Goal: Task Accomplishment & Management: Manage account settings

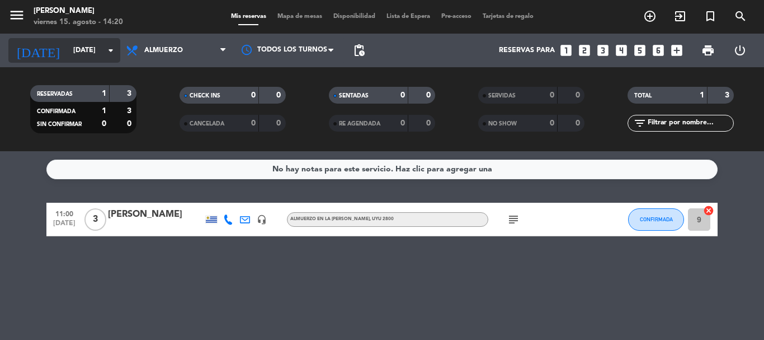
click at [111, 53] on icon "arrow_drop_down" at bounding box center [110, 50] width 13 height 13
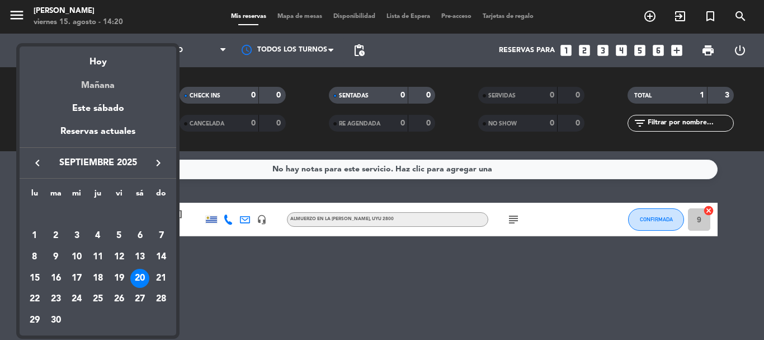
click at [99, 88] on div "Mañana" at bounding box center [98, 81] width 157 height 23
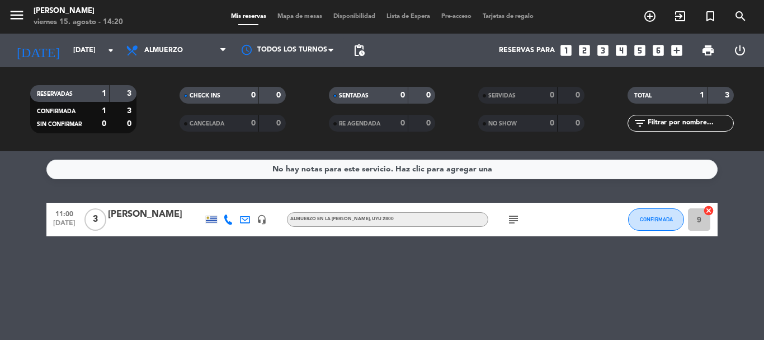
type input "sáb. 16 ago."
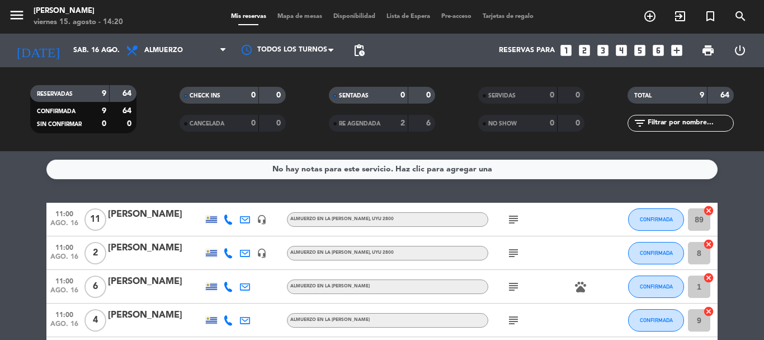
click at [515, 214] on icon "subject" at bounding box center [513, 219] width 13 height 13
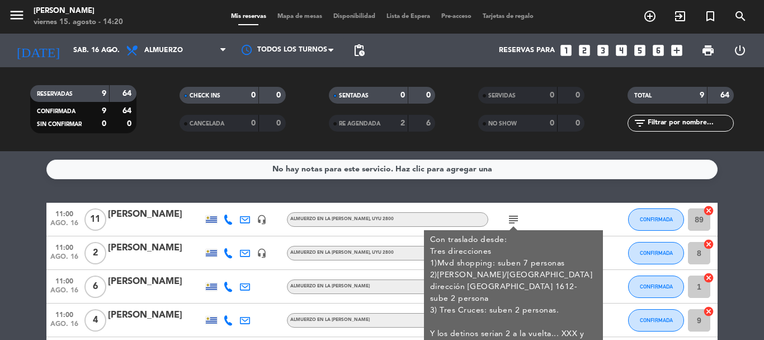
click at [535, 211] on div "subject Con traslado desde: Tres direcciones 1)Mvd shopping: suben 7 personas 2…" at bounding box center [538, 219] width 101 height 33
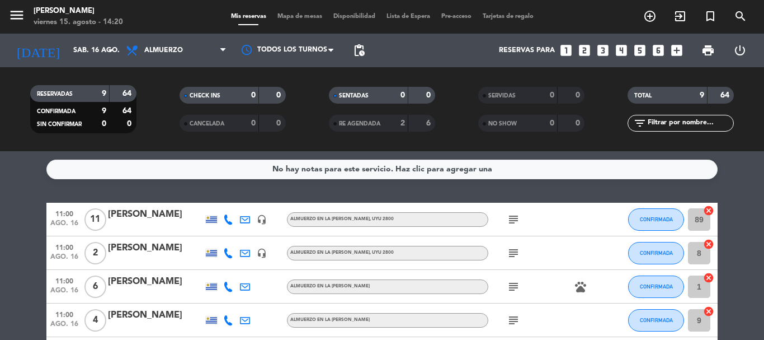
click at [514, 249] on icon "subject" at bounding box center [513, 252] width 13 height 13
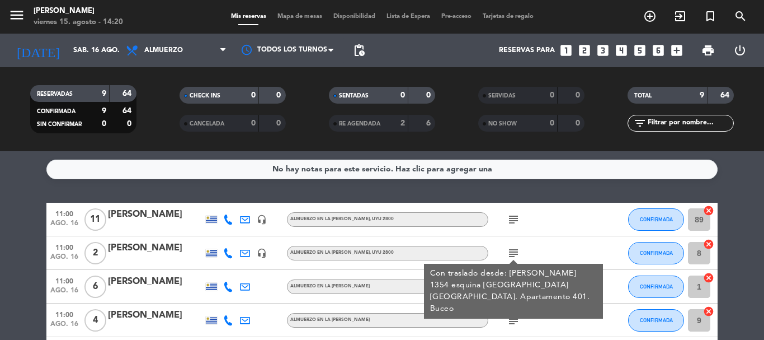
click at [554, 242] on div "subject Con traslado desde: [PERSON_NAME] 1354 esquina [GEOGRAPHIC_DATA] [GEOGR…" at bounding box center [538, 252] width 101 height 33
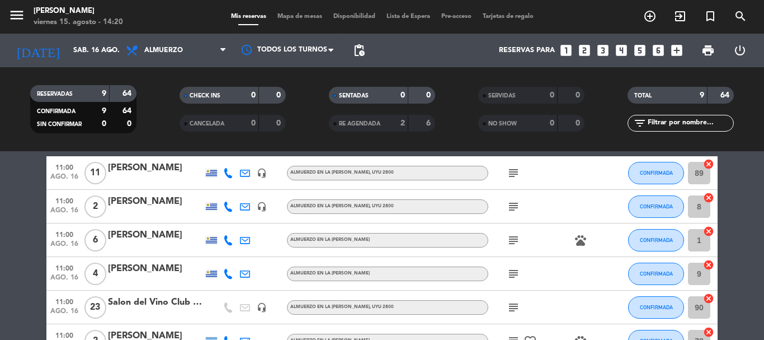
scroll to position [56, 0]
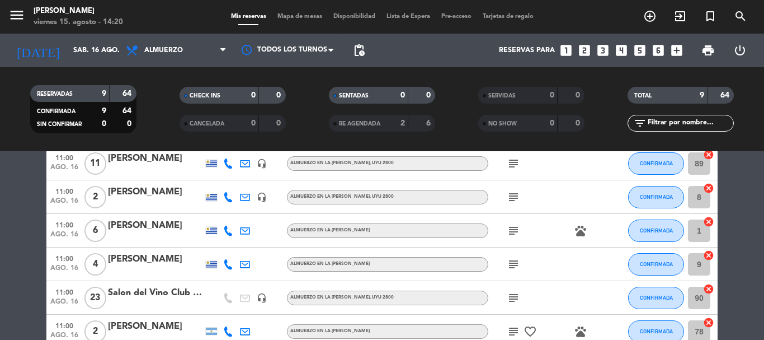
click at [513, 232] on icon "subject" at bounding box center [513, 230] width 13 height 13
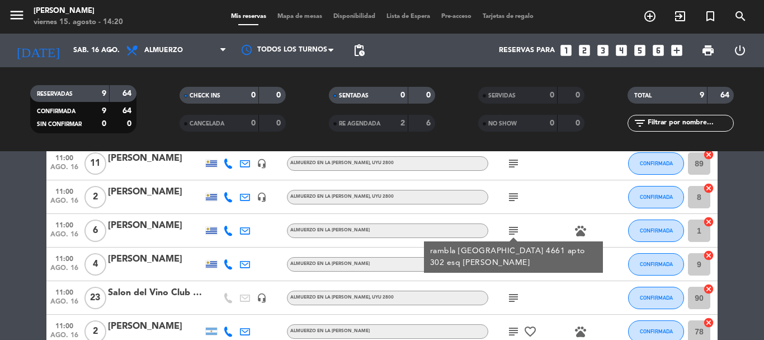
click at [558, 219] on div "subject rambla [GEOGRAPHIC_DATA] 4661 apto 302 esq [PERSON_NAME] pets" at bounding box center [538, 230] width 101 height 33
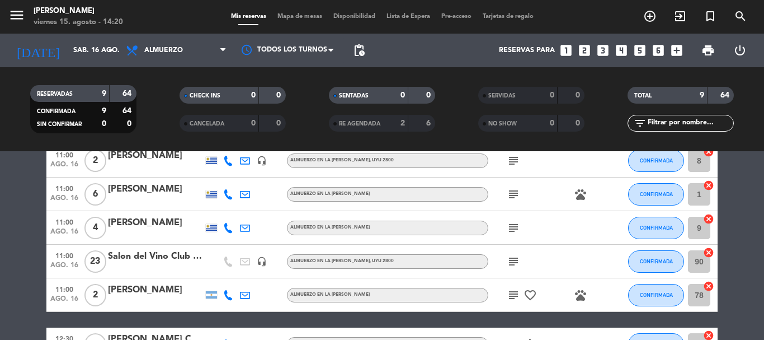
scroll to position [112, 0]
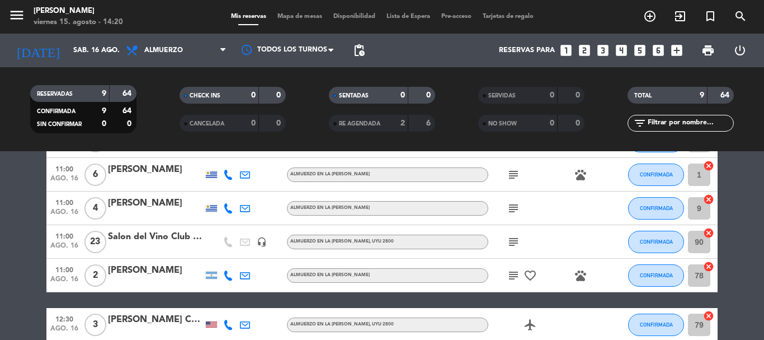
click at [514, 208] on icon "subject" at bounding box center [513, 207] width 13 height 13
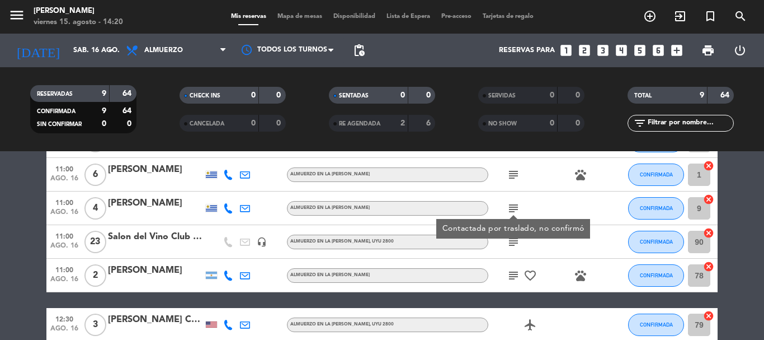
click at [228, 209] on icon at bounding box center [228, 208] width 10 height 10
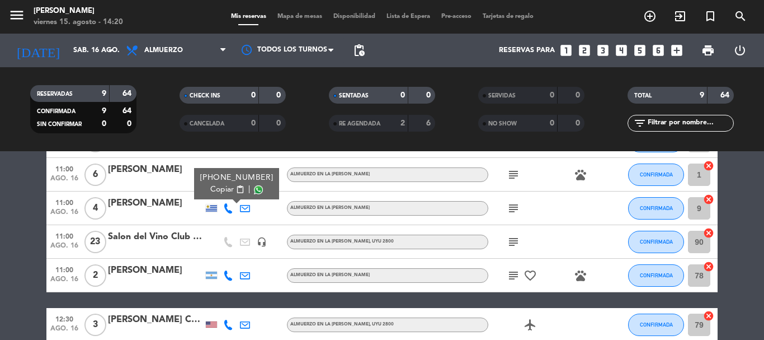
click at [217, 190] on span "Copiar" at bounding box center [222, 190] width 24 height 12
click at [513, 239] on icon "subject" at bounding box center [513, 241] width 13 height 13
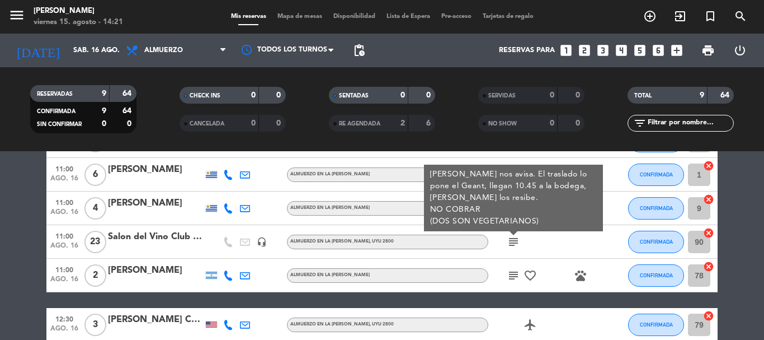
click at [515, 274] on icon "subject" at bounding box center [513, 275] width 13 height 13
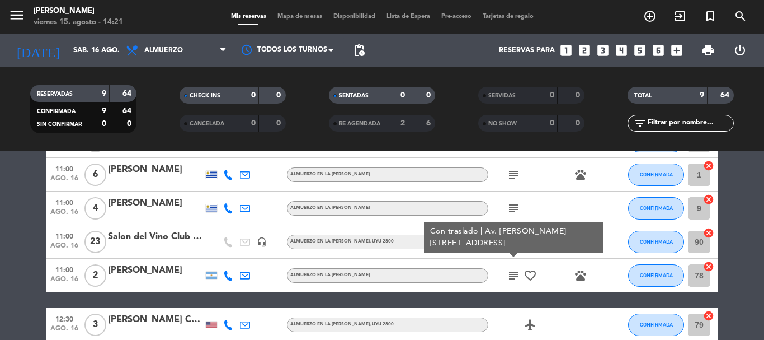
click at [515, 206] on icon "subject" at bounding box center [513, 207] width 13 height 13
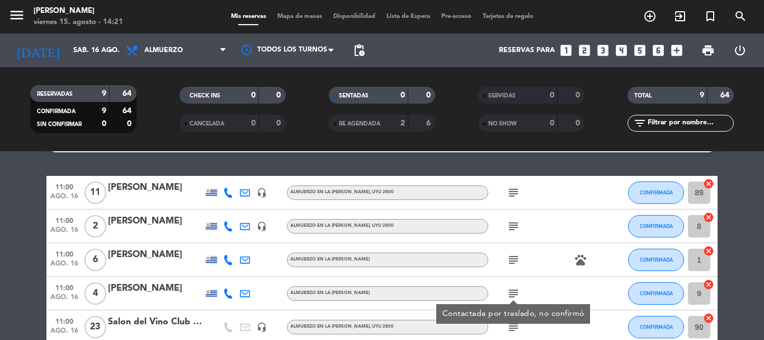
scroll to position [0, 0]
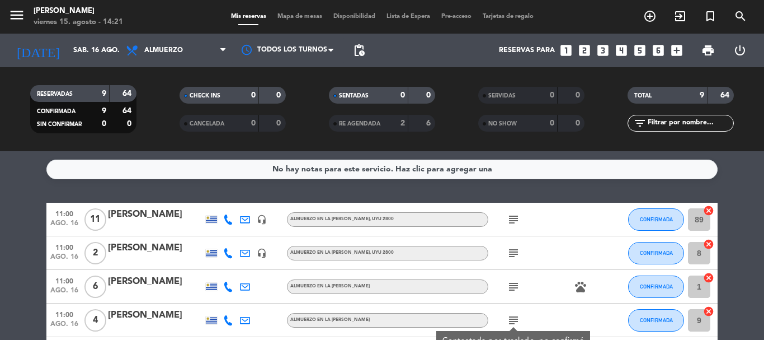
click at [516, 217] on icon "subject" at bounding box center [513, 219] width 13 height 13
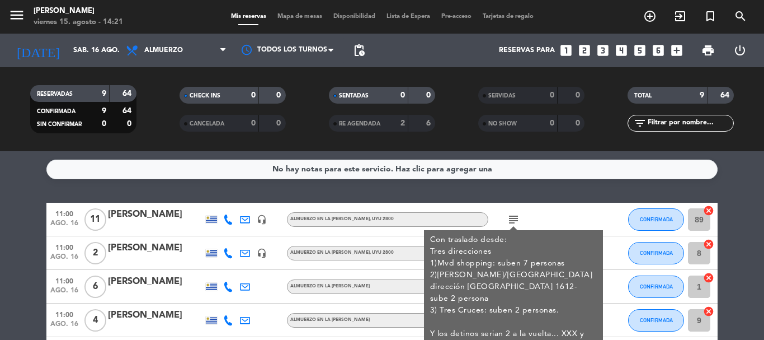
drag, startPoint x: 571, startPoint y: 206, endPoint x: 548, endPoint y: 256, distance: 54.6
click at [571, 206] on div "subject Con traslado desde: Tres direcciones 1)Mvd shopping: suben 7 personas 2…" at bounding box center [538, 219] width 101 height 33
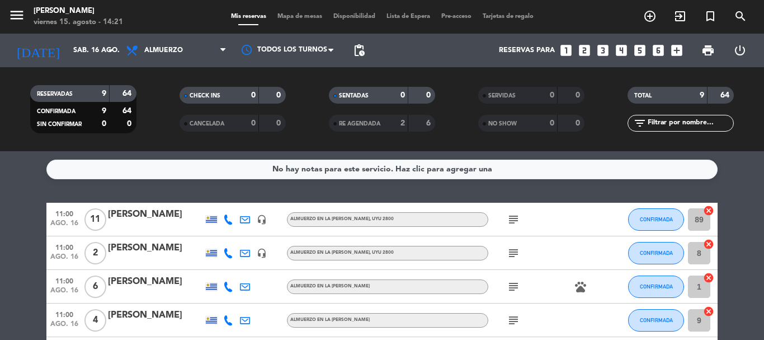
click at [515, 252] on icon "subject" at bounding box center [513, 252] width 13 height 13
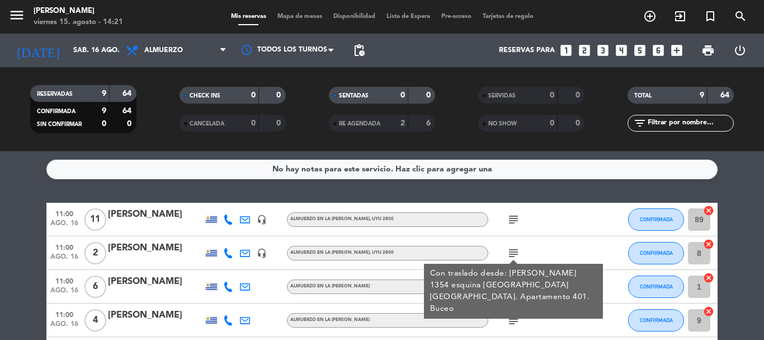
click at [558, 243] on div "subject Con traslado desde: [PERSON_NAME] 1354 esquina [GEOGRAPHIC_DATA] [GEOGR…" at bounding box center [538, 252] width 101 height 33
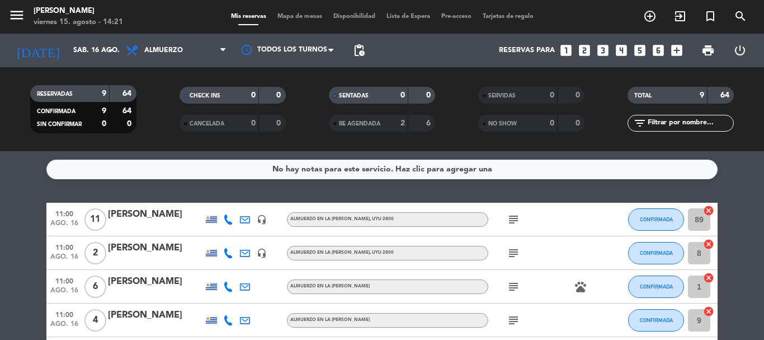
click at [516, 289] on icon "subject" at bounding box center [513, 286] width 13 height 13
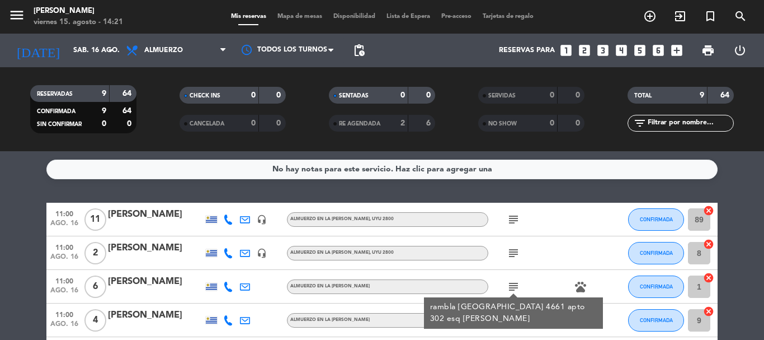
scroll to position [56, 0]
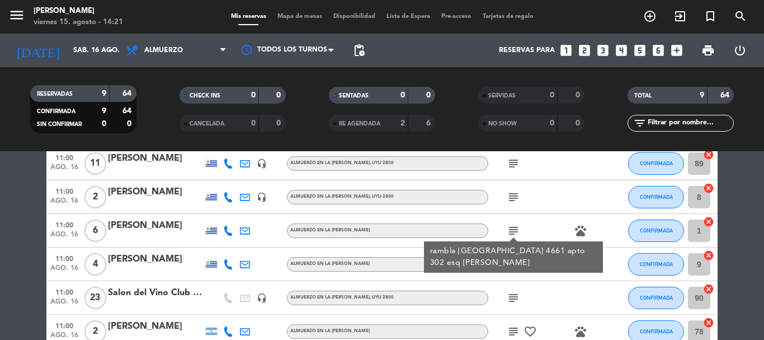
click at [572, 209] on div "subject" at bounding box center [538, 196] width 101 height 33
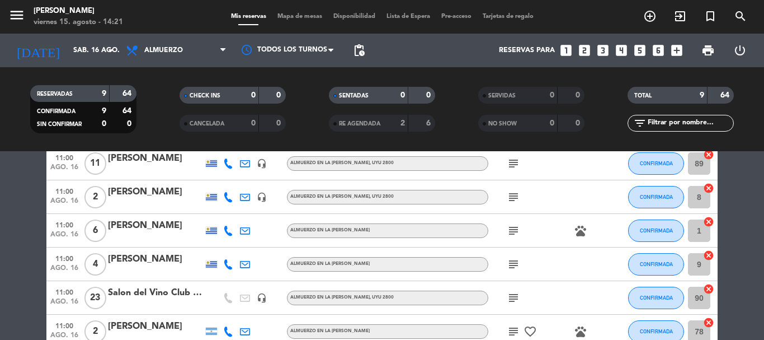
click at [514, 266] on icon "subject" at bounding box center [513, 263] width 13 height 13
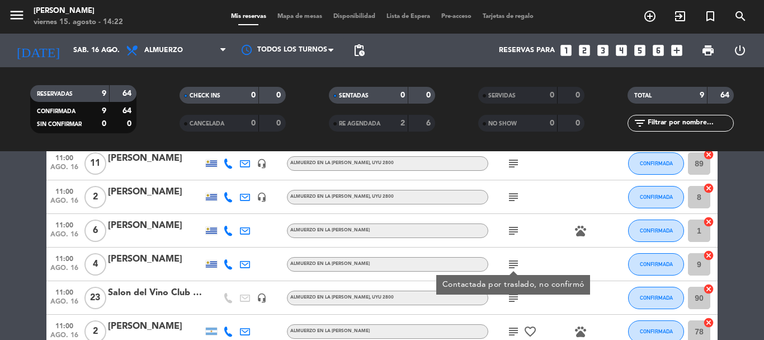
scroll to position [112, 0]
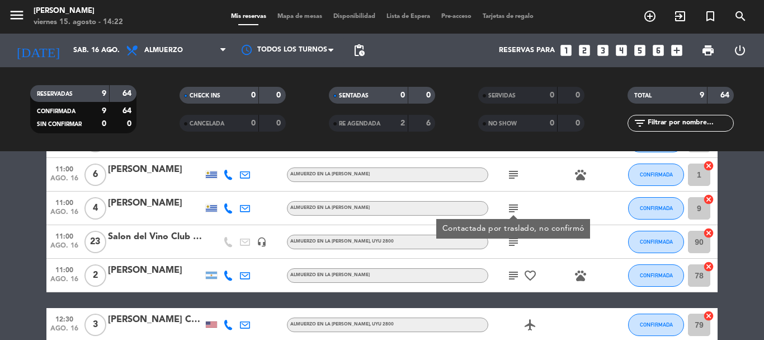
click at [545, 243] on div "subject" at bounding box center [538, 241] width 101 height 33
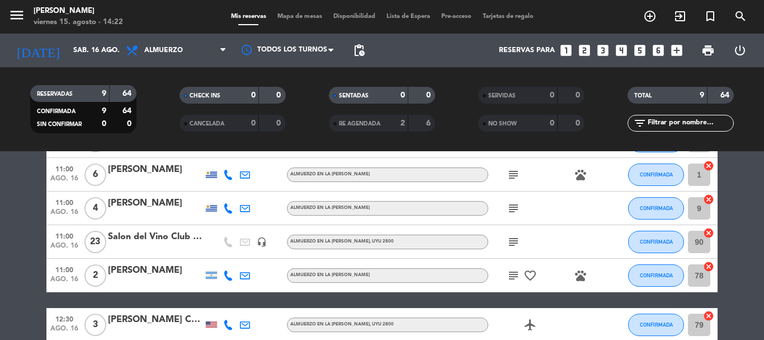
click at [515, 275] on icon "subject" at bounding box center [513, 275] width 13 height 13
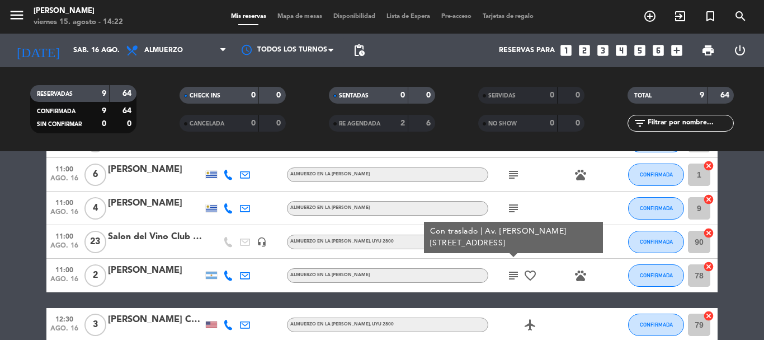
click at [544, 291] on div "subject Con traslado | Av. [PERSON_NAME][STREET_ADDRESS] pets" at bounding box center [538, 275] width 101 height 33
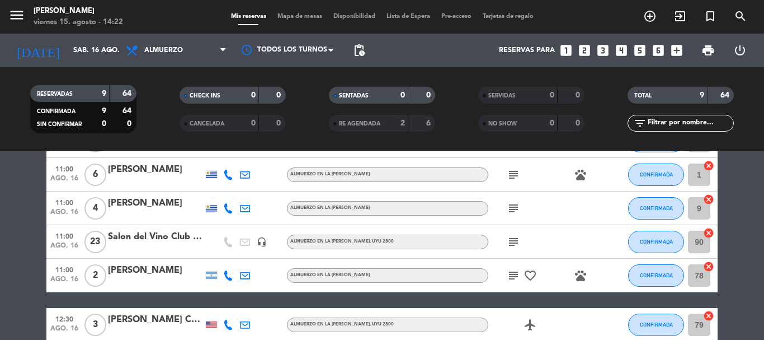
click at [125, 205] on div "[PERSON_NAME]" at bounding box center [155, 203] width 95 height 15
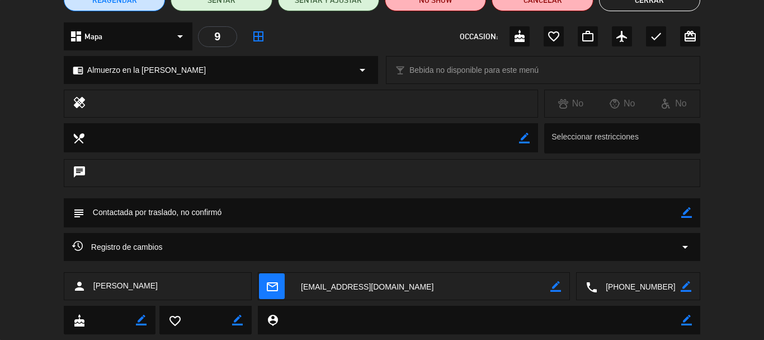
click at [686, 212] on icon "border_color" at bounding box center [687, 212] width 11 height 11
type textarea "C"
type textarea "Va a cancelar la reserva"
drag, startPoint x: 183, startPoint y: 213, endPoint x: 86, endPoint y: 217, distance: 97.4
click at [86, 217] on textarea at bounding box center [382, 212] width 597 height 29
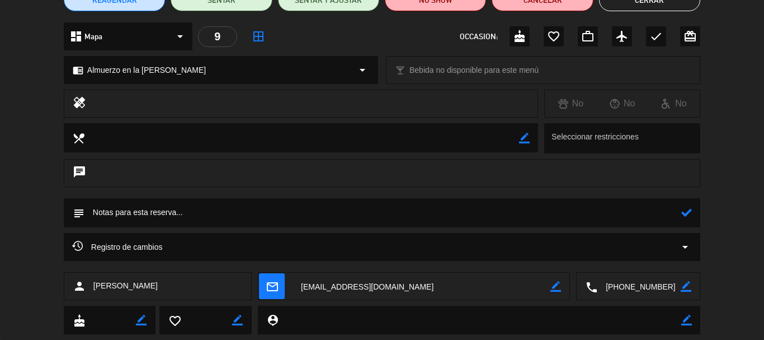
click at [190, 209] on textarea at bounding box center [382, 212] width 597 height 29
drag, startPoint x: 680, startPoint y: 212, endPoint x: 691, endPoint y: 213, distance: 10.7
click at [683, 212] on div "subject" at bounding box center [382, 212] width 637 height 29
click at [689, 213] on icon at bounding box center [687, 212] width 11 height 11
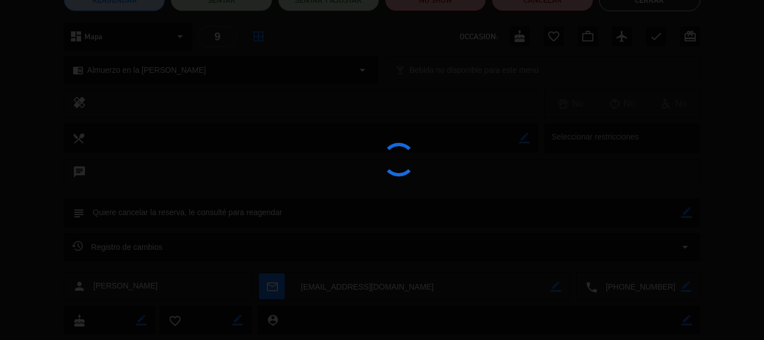
type textarea "Quiere cancelar la reserva, le consulté para reagendar"
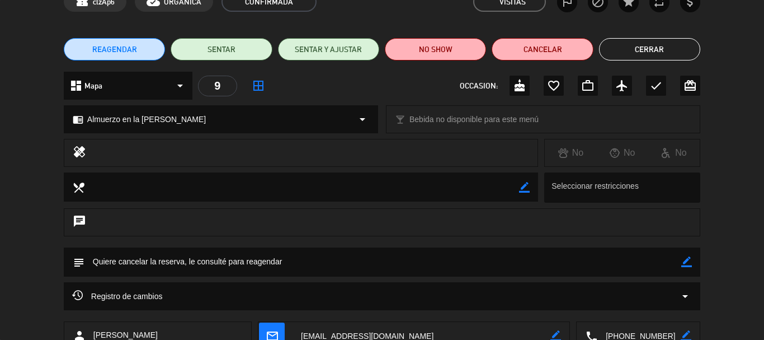
scroll to position [0, 0]
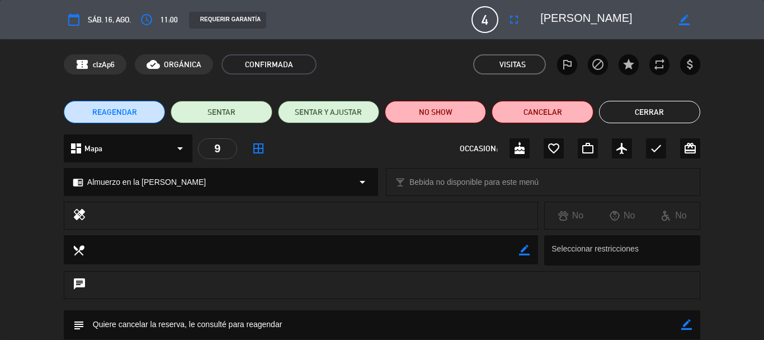
click at [652, 112] on button "Cerrar" at bounding box center [649, 112] width 101 height 22
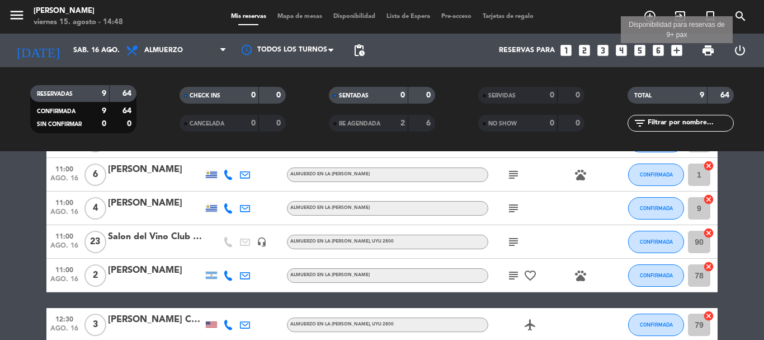
click at [679, 52] on icon "add_box" at bounding box center [677, 50] width 15 height 15
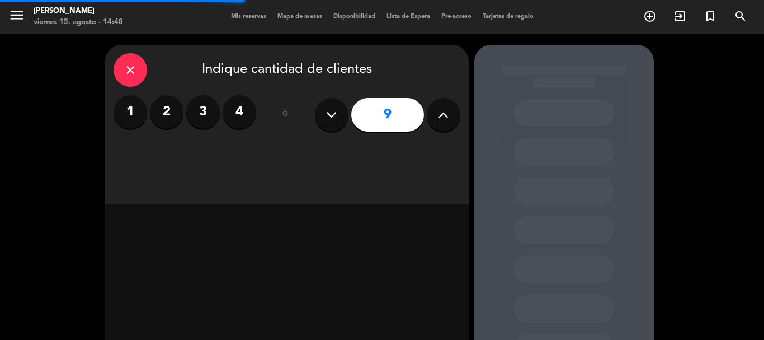
click at [171, 113] on label "2" at bounding box center [167, 112] width 34 height 34
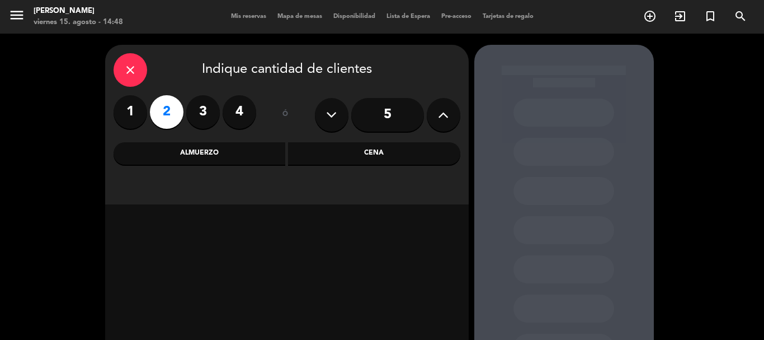
click at [224, 154] on div "Almuerzo" at bounding box center [200, 153] width 172 height 22
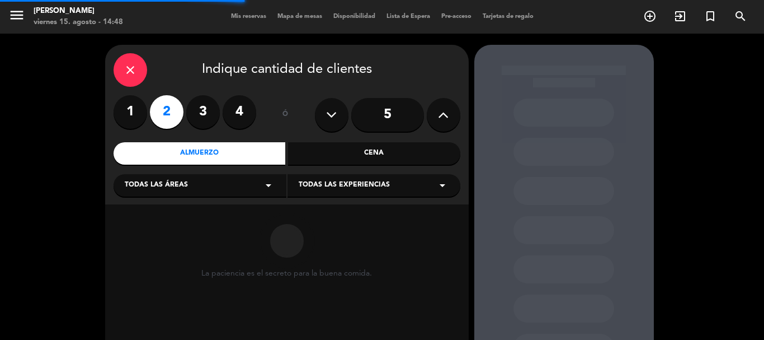
click at [453, 192] on div "Todas las experiencias arrow_drop_down" at bounding box center [374, 185] width 173 height 22
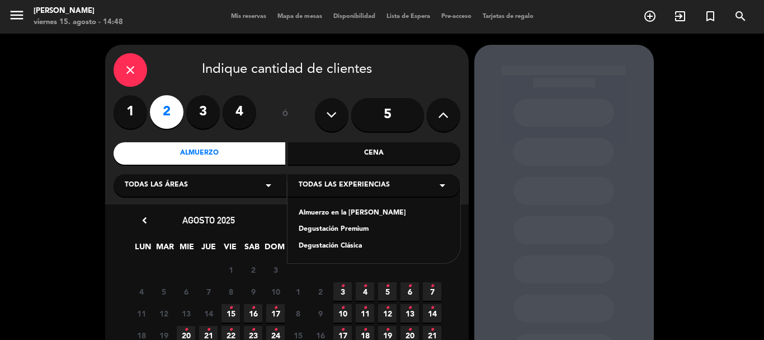
click at [351, 210] on div "Almuerzo en la [PERSON_NAME]" at bounding box center [374, 213] width 151 height 11
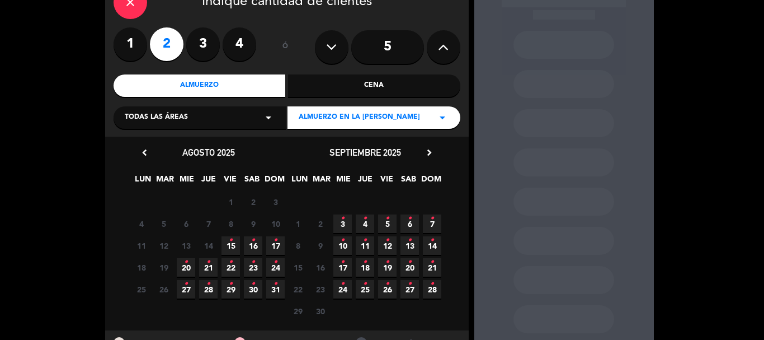
scroll to position [112, 0]
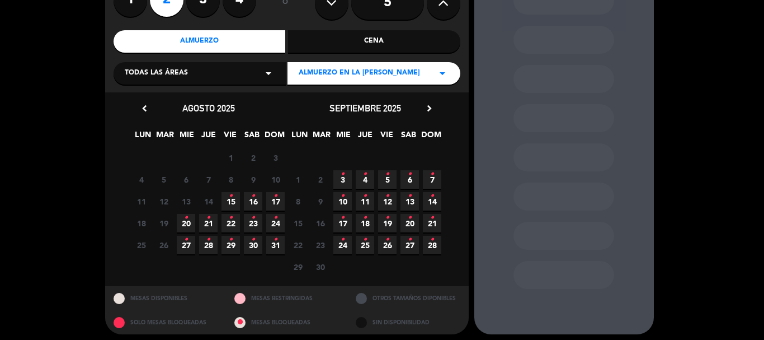
click at [280, 199] on span "17 •" at bounding box center [275, 201] width 18 height 18
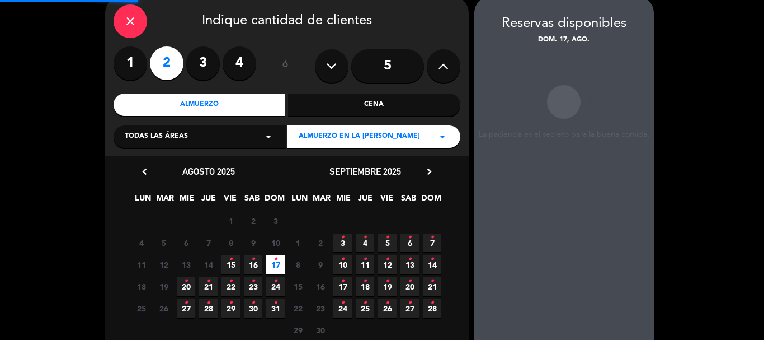
scroll to position [45, 0]
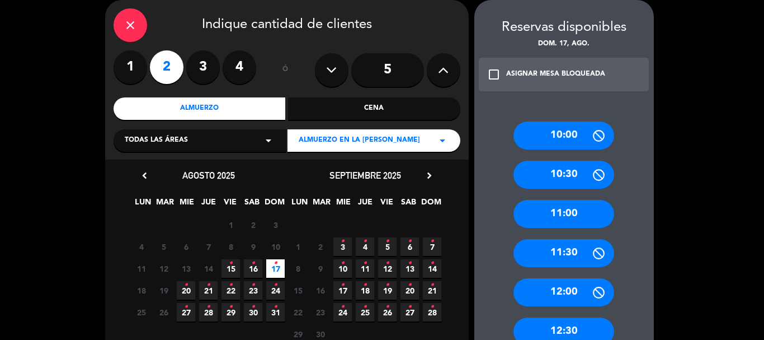
click at [576, 213] on div "11:00" at bounding box center [564, 214] width 101 height 28
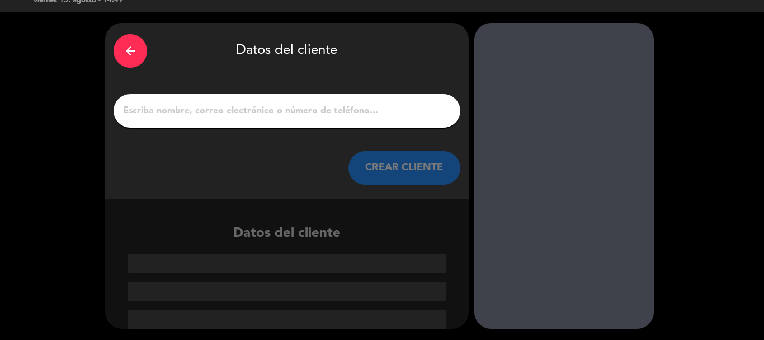
scroll to position [22, 0]
drag, startPoint x: 312, startPoint y: 110, endPoint x: 354, endPoint y: 133, distance: 47.8
click at [312, 110] on input "1" at bounding box center [287, 111] width 330 height 16
paste input "[PERSON_NAME]"
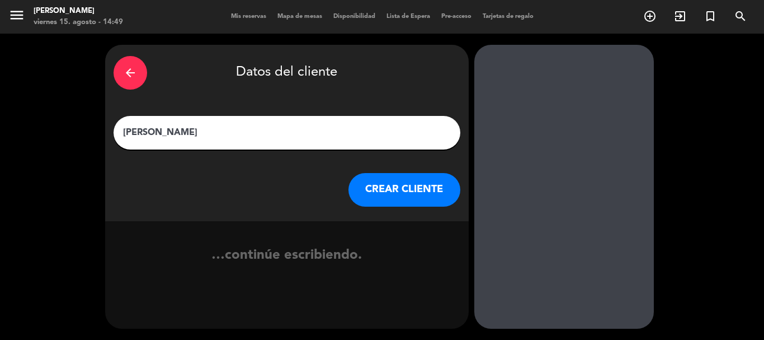
scroll to position [0, 0]
type input "[PERSON_NAME]"
click at [396, 187] on button "CREAR CLIENTE" at bounding box center [405, 190] width 112 height 34
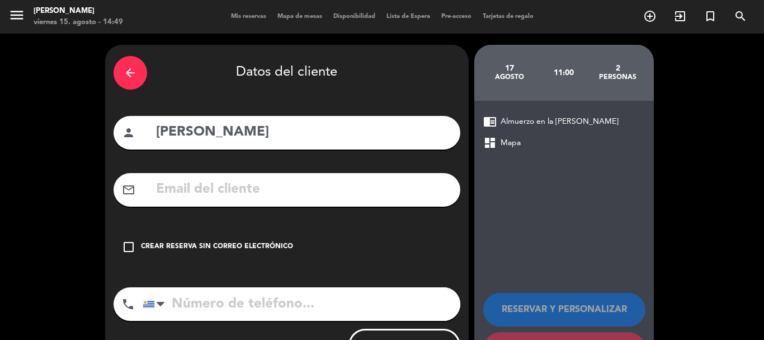
click at [255, 184] on input "text" at bounding box center [303, 189] width 297 height 23
paste input "[EMAIL_ADDRESS][DOMAIN_NAME]"
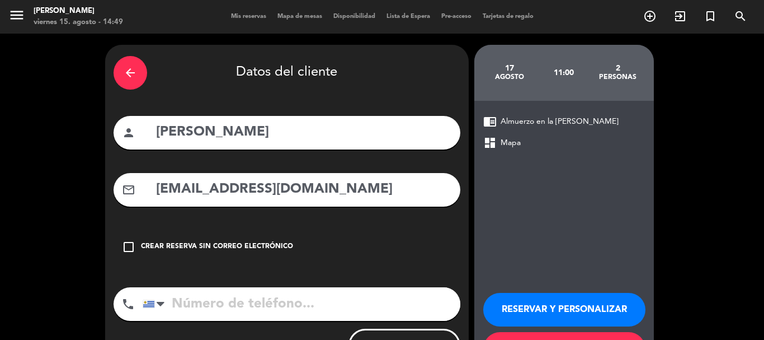
type input "[EMAIL_ADDRESS][DOMAIN_NAME]"
click at [272, 298] on input "tel" at bounding box center [302, 304] width 318 height 34
paste input "99 257 901"
click at [175, 305] on input "99 257 901" at bounding box center [302, 304] width 318 height 34
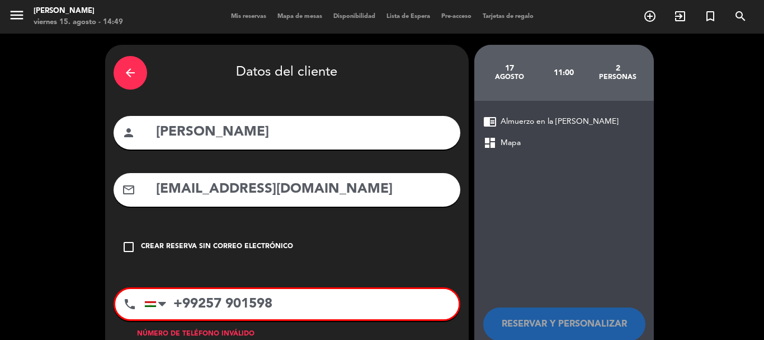
type input "+99257 90159"
drag, startPoint x: 276, startPoint y: 306, endPoint x: 171, endPoint y: 314, distance: 106.0
click at [171, 314] on input "+99257 90159" at bounding box center [301, 304] width 314 height 30
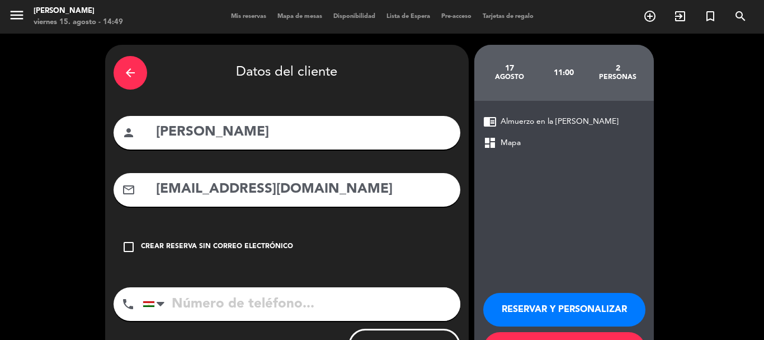
paste input "99 257 901"
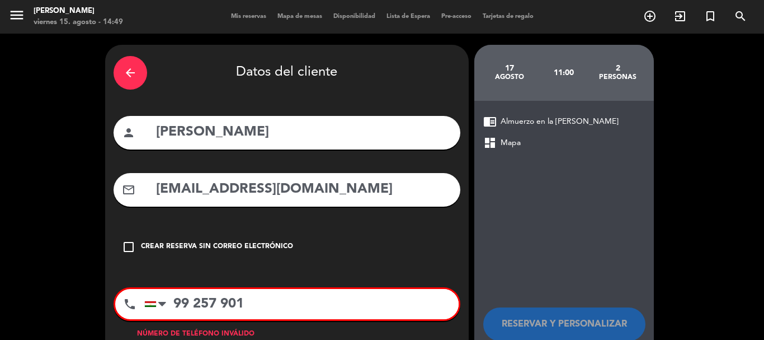
click at [177, 306] on input "99 257 901" at bounding box center [301, 304] width 314 height 30
click at [175, 300] on input "99 257 901" at bounding box center [301, 304] width 314 height 30
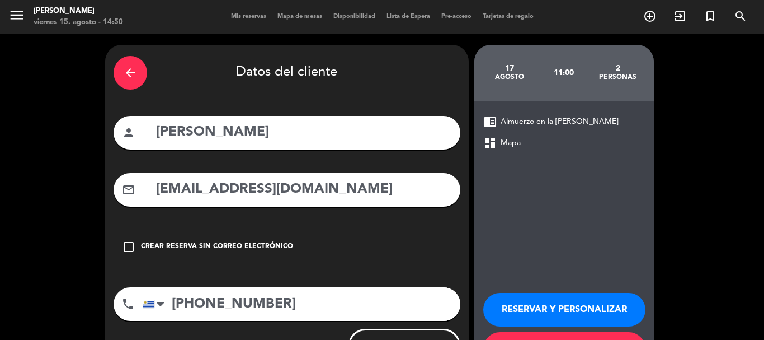
type input "[PHONE_NUMBER]"
click at [542, 307] on button "RESERVAR Y PERSONALIZAR" at bounding box center [564, 310] width 162 height 34
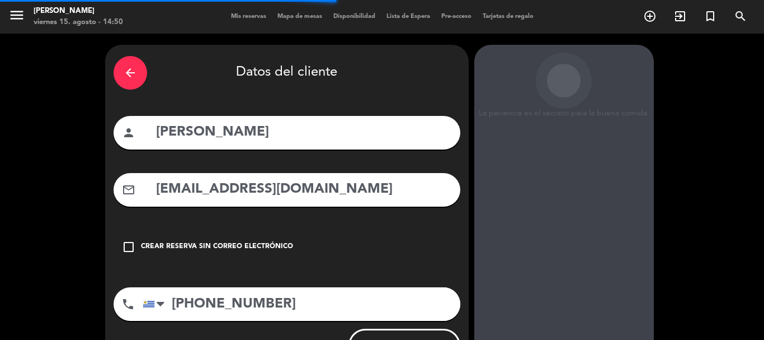
scroll to position [45, 0]
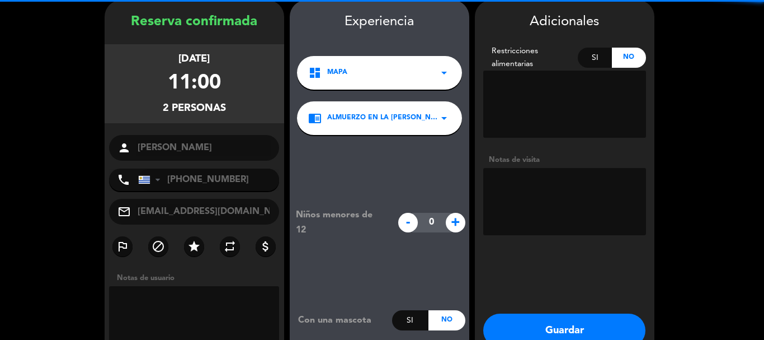
click at [523, 181] on textarea at bounding box center [564, 201] width 163 height 67
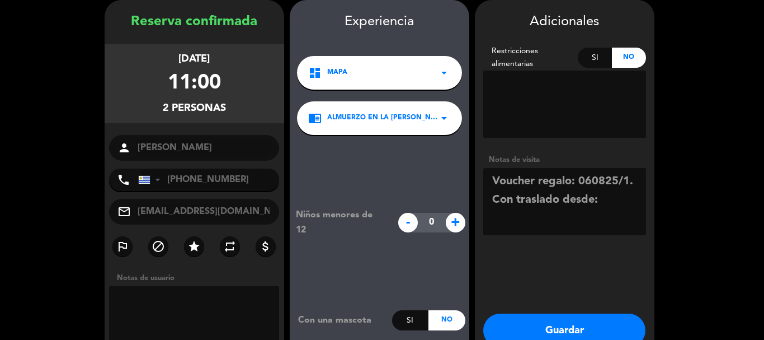
paste textarea "* [PERSON_NAME] 1488 ([PERSON_NAME]) [PERSON_NAME] 1654 ([GEOGRAPHIC_DATA][PERS…"
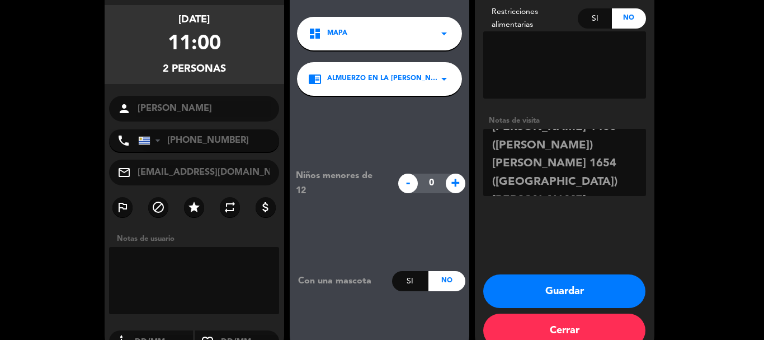
scroll to position [101, 0]
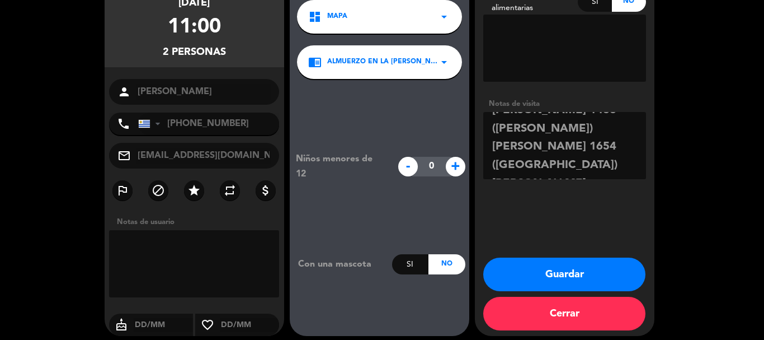
type textarea "Voucher regalo: 060825/1. Con traslado desde: * [PERSON_NAME] 1488 ([PERSON_NAM…"
click at [568, 273] on button "Guardar" at bounding box center [564, 274] width 162 height 34
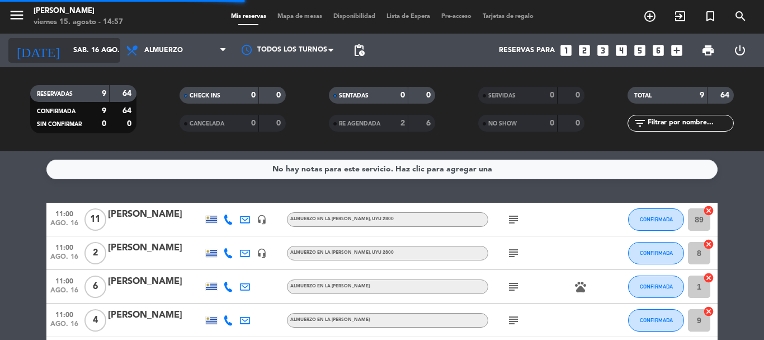
click at [105, 47] on icon "arrow_drop_down" at bounding box center [110, 50] width 13 height 13
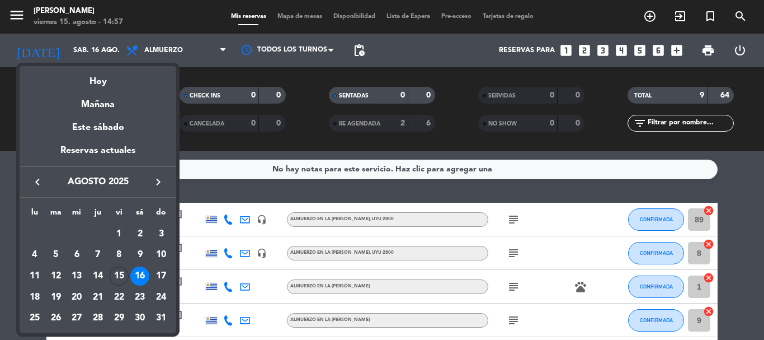
click at [165, 272] on div "17" at bounding box center [161, 275] width 19 height 19
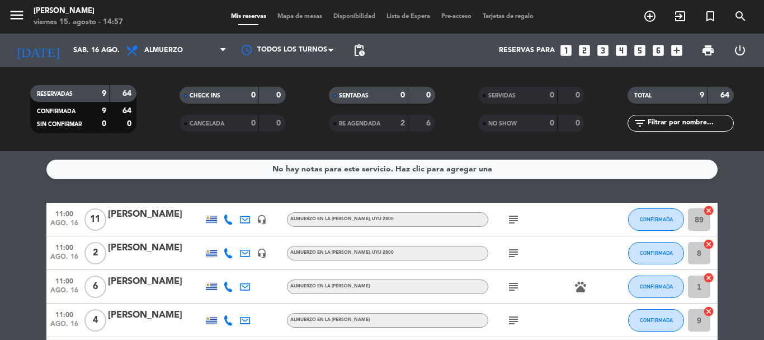
type input "dom. 17 ago."
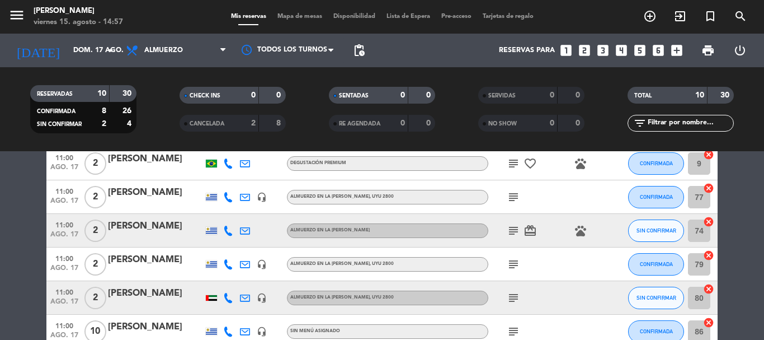
scroll to position [224, 0]
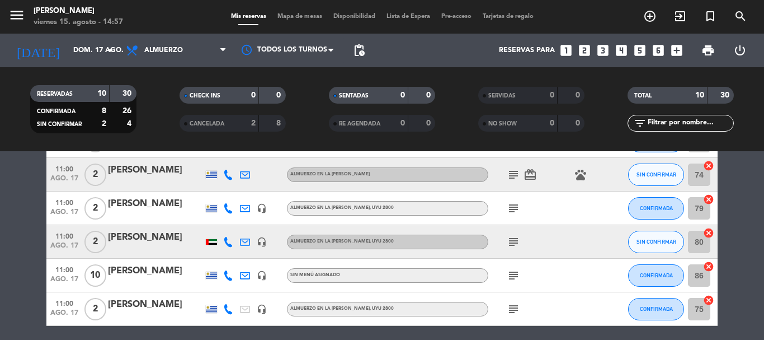
click at [151, 237] on div "[PERSON_NAME]" at bounding box center [155, 237] width 95 height 15
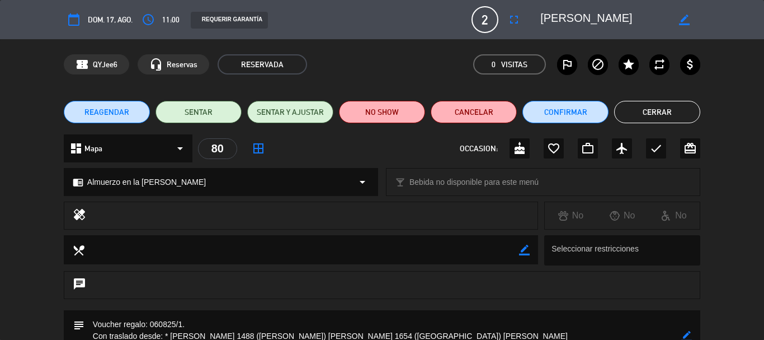
scroll to position [112, 0]
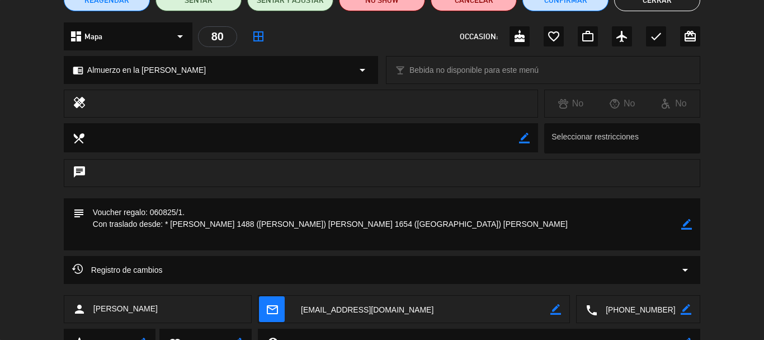
click at [687, 309] on icon "border_color" at bounding box center [686, 309] width 11 height 11
click at [685, 311] on icon at bounding box center [686, 309] width 11 height 11
click at [635, 308] on textarea at bounding box center [639, 309] width 83 height 28
click at [626, 276] on span "Click para copiar" at bounding box center [624, 282] width 59 height 12
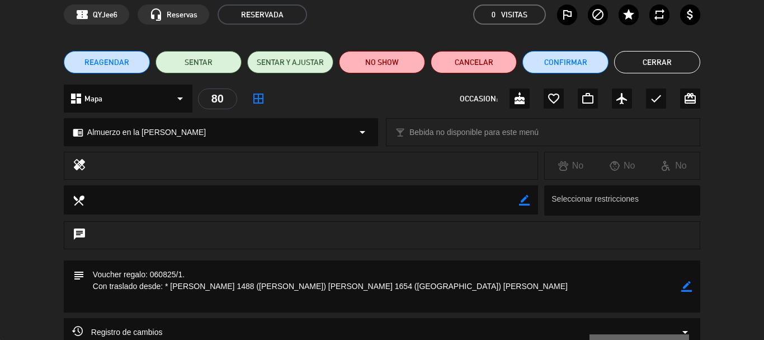
scroll to position [0, 0]
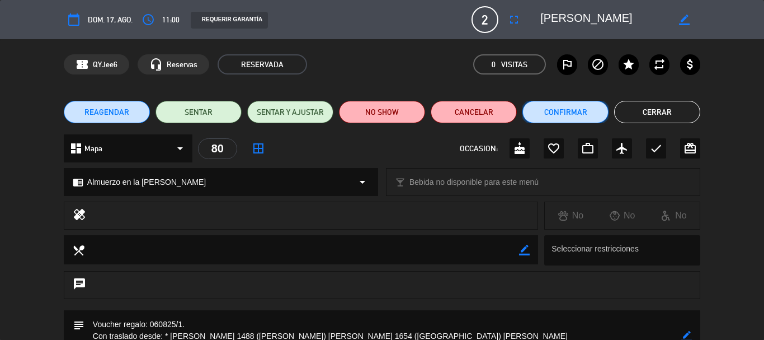
click at [563, 110] on button "Confirmar" at bounding box center [566, 112] width 86 height 22
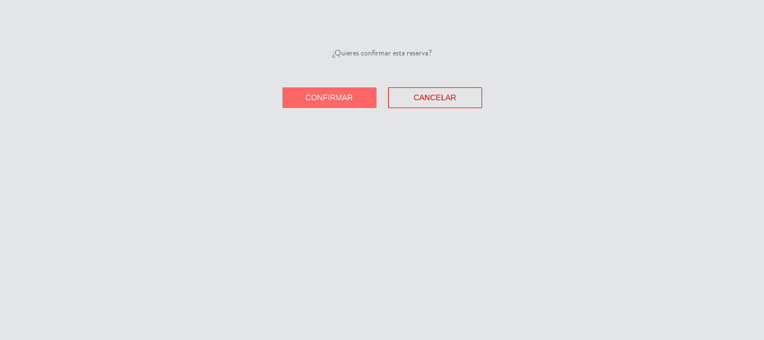
click at [349, 94] on span "Confirmar" at bounding box center [330, 97] width 48 height 9
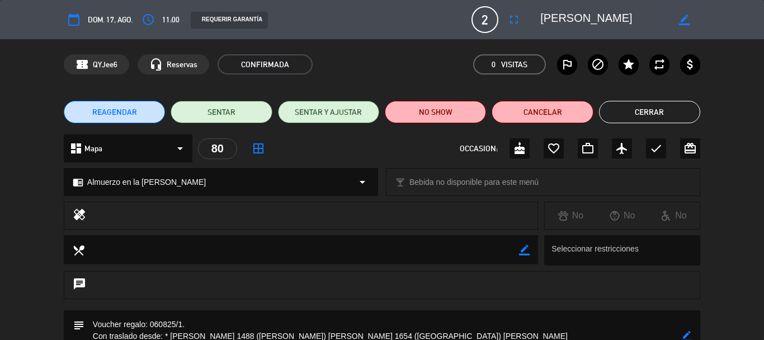
click at [635, 110] on button "Cerrar" at bounding box center [649, 112] width 101 height 22
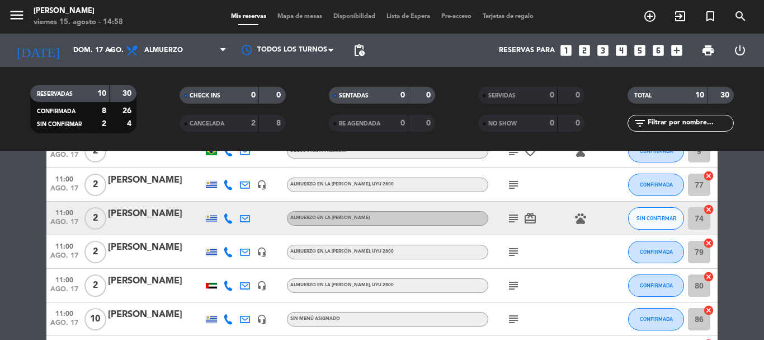
scroll to position [168, 0]
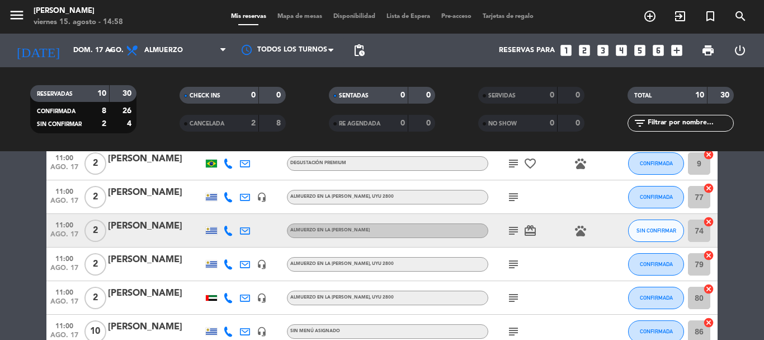
click at [513, 230] on icon "subject" at bounding box center [513, 230] width 13 height 13
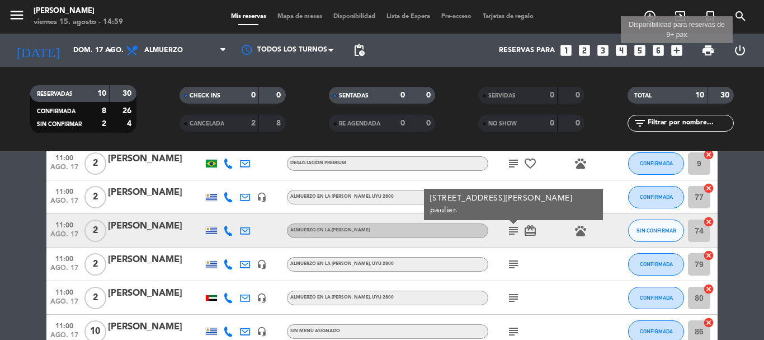
click at [676, 53] on icon "add_box" at bounding box center [677, 50] width 15 height 15
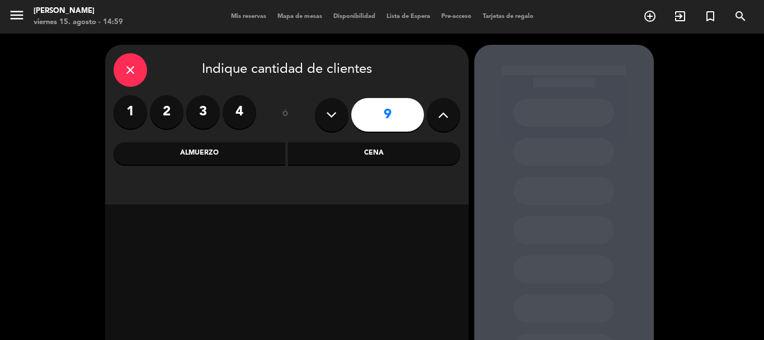
click at [334, 114] on icon at bounding box center [331, 114] width 11 height 17
type input "5"
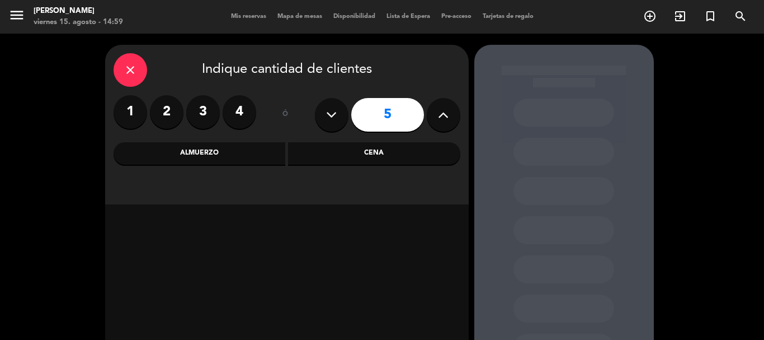
click at [204, 151] on div "Almuerzo" at bounding box center [200, 153] width 172 height 22
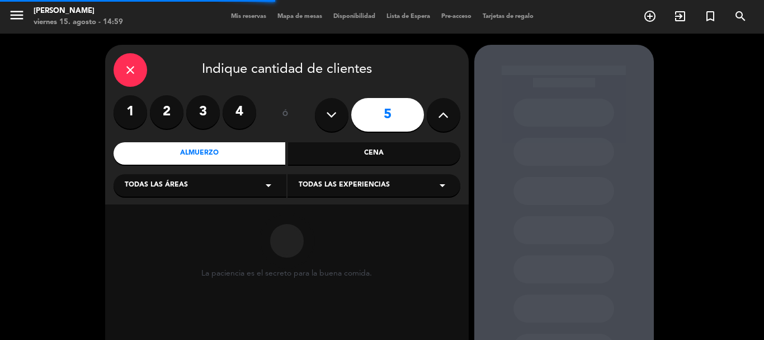
click at [437, 190] on icon "arrow_drop_down" at bounding box center [442, 184] width 13 height 13
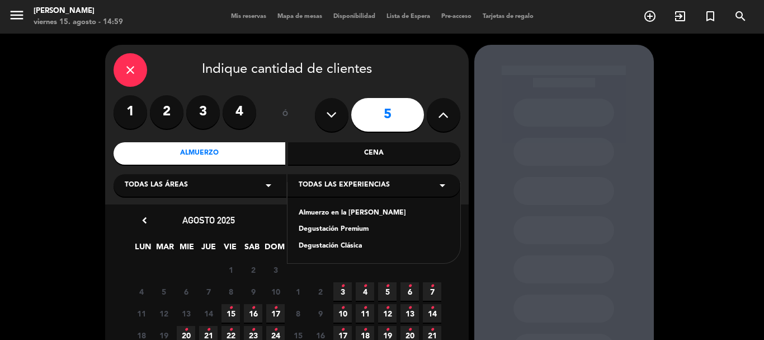
click at [340, 229] on div "Degustación Premium" at bounding box center [374, 229] width 151 height 11
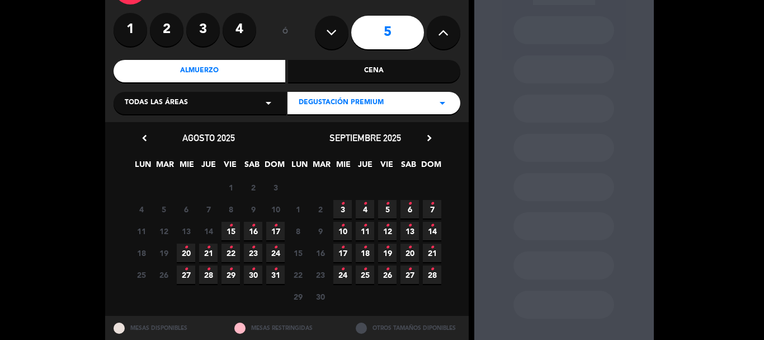
scroll to position [61, 0]
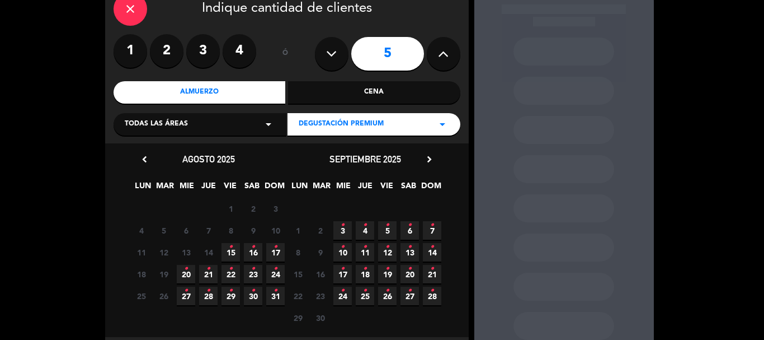
click at [275, 251] on icon "•" at bounding box center [276, 247] width 4 height 18
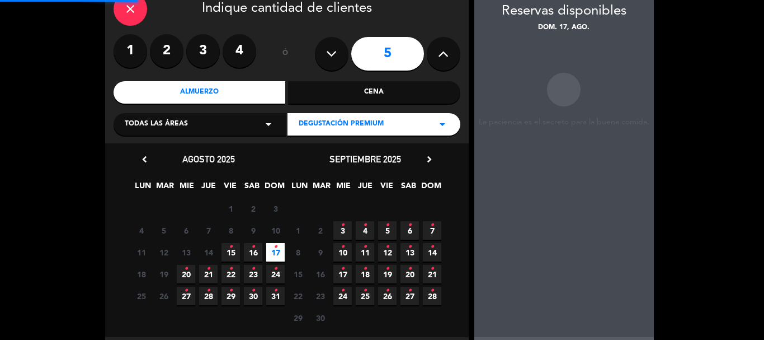
scroll to position [45, 0]
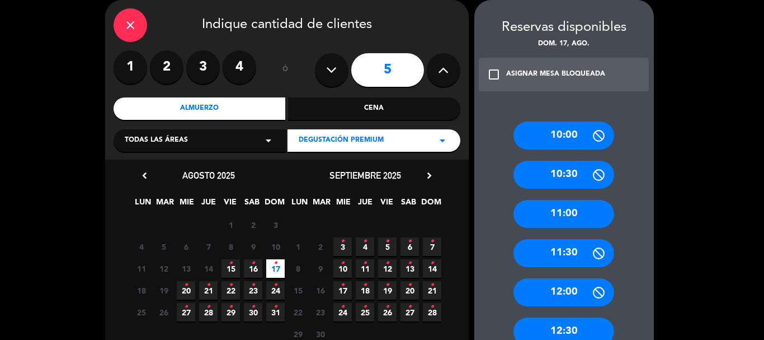
click at [581, 206] on div "11:00" at bounding box center [564, 214] width 101 height 28
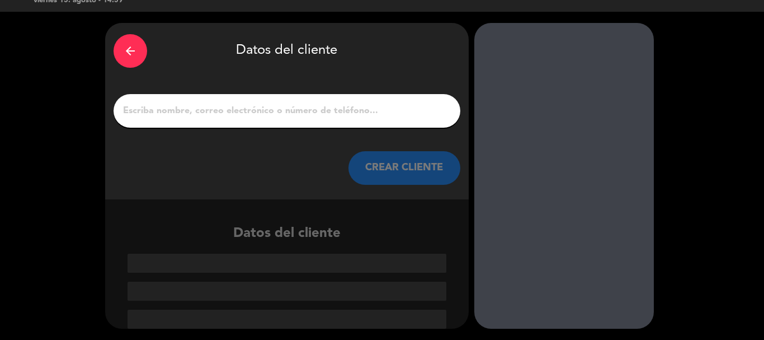
click at [249, 119] on input "1" at bounding box center [287, 111] width 330 height 16
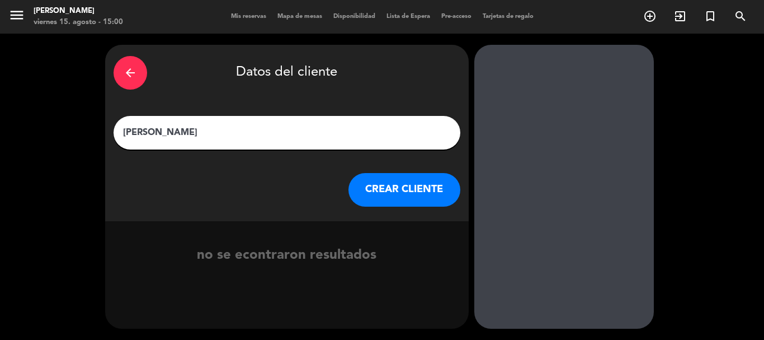
type input "[PERSON_NAME]"
click at [389, 196] on button "CREAR CLIENTE" at bounding box center [405, 190] width 112 height 34
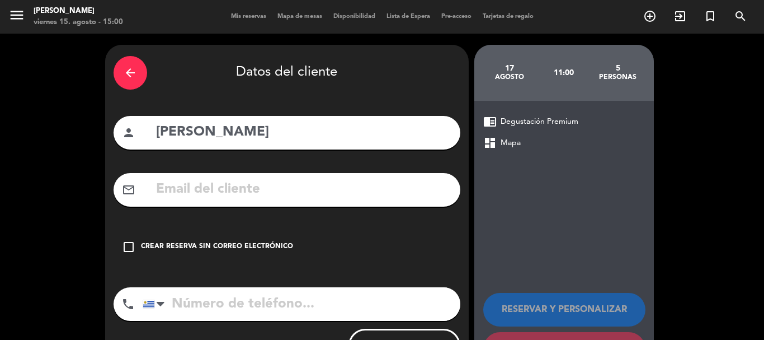
click at [266, 186] on input "text" at bounding box center [303, 189] width 297 height 23
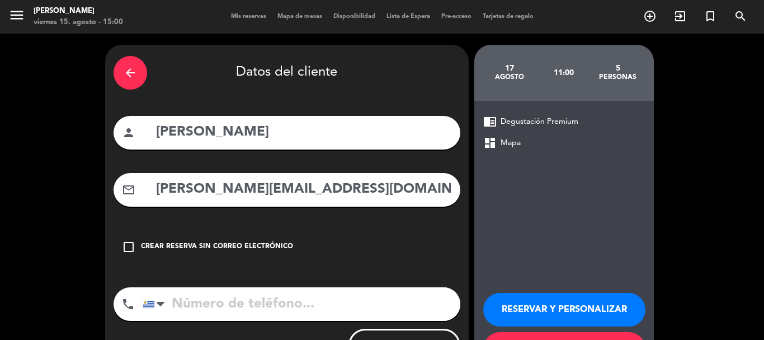
type input "[PERSON_NAME][EMAIL_ADDRESS][DOMAIN_NAME]"
click at [260, 306] on input "tel" at bounding box center [302, 304] width 318 height 34
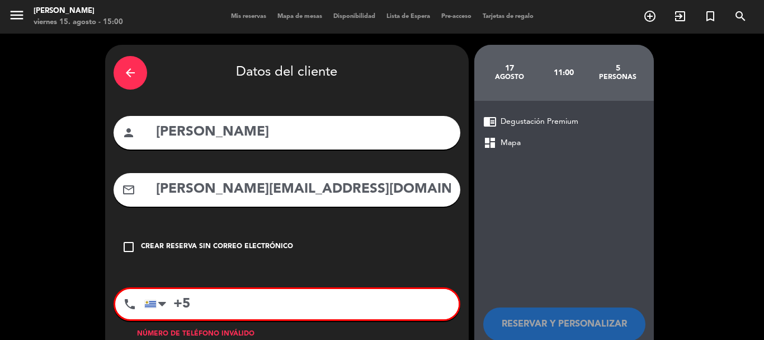
type input "+"
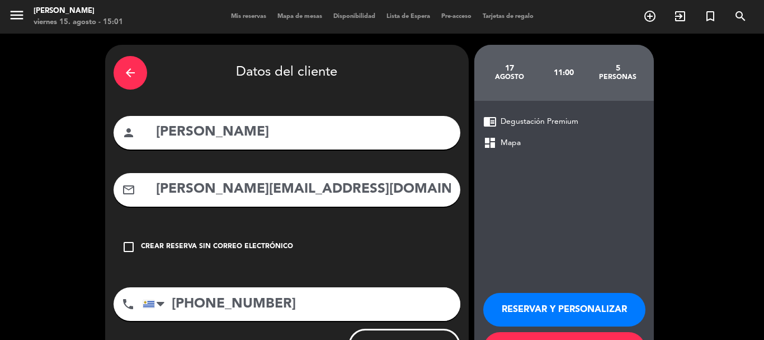
type input "[PHONE_NUMBER]"
click at [568, 309] on button "RESERVAR Y PERSONALIZAR" at bounding box center [564, 310] width 162 height 34
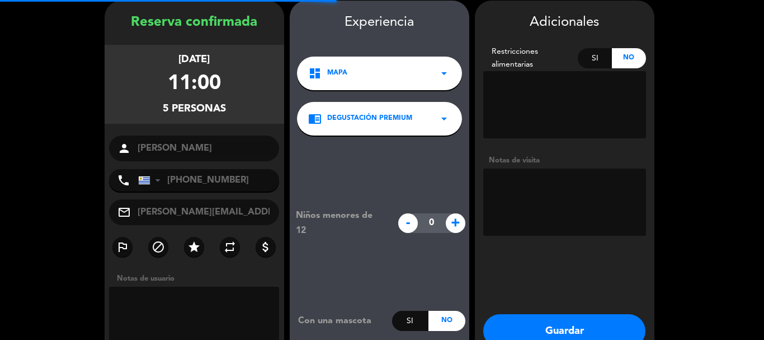
scroll to position [45, 0]
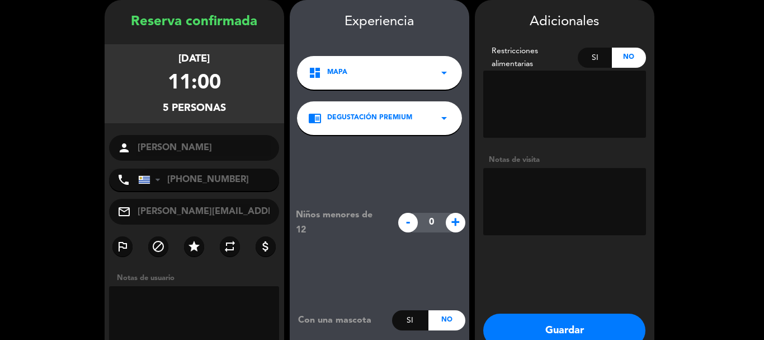
click at [521, 186] on textarea at bounding box center [564, 201] width 163 height 67
click at [554, 185] on textarea at bounding box center [564, 201] width 163 height 67
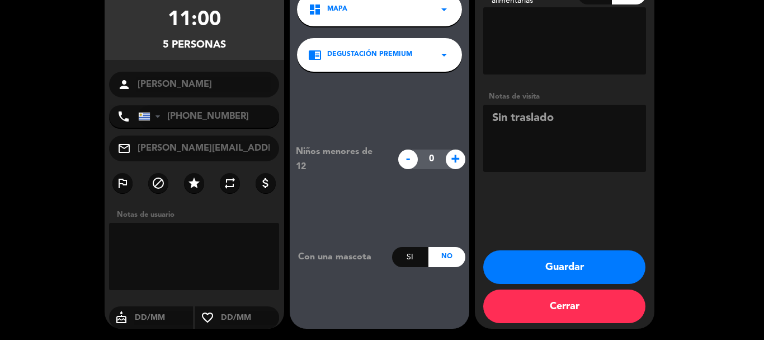
type textarea "Sin traslado"
click at [573, 270] on button "Guardar" at bounding box center [564, 267] width 162 height 34
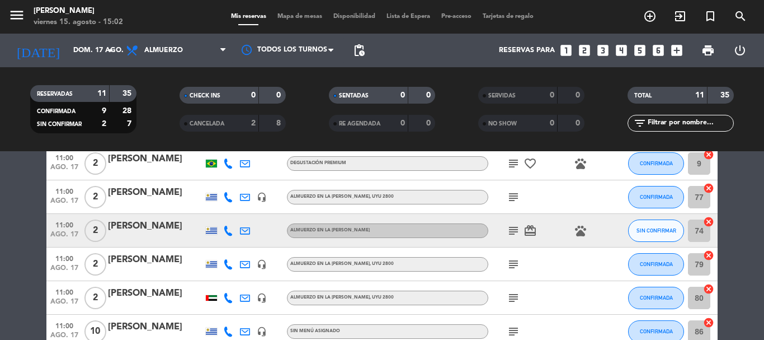
scroll to position [280, 0]
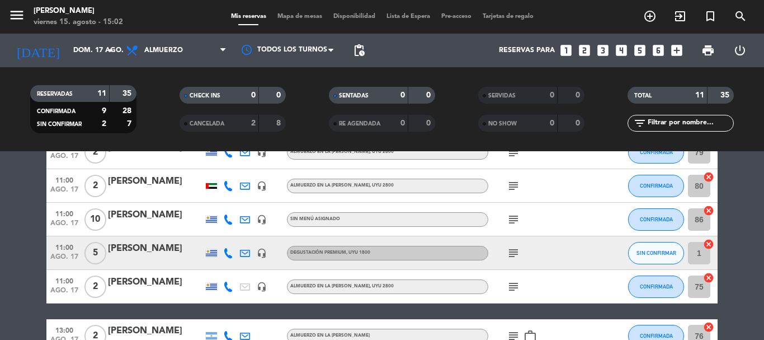
click at [514, 252] on icon "subject" at bounding box center [513, 252] width 13 height 13
click at [647, 256] on span "SIN CONFIRMAR" at bounding box center [657, 253] width 40 height 6
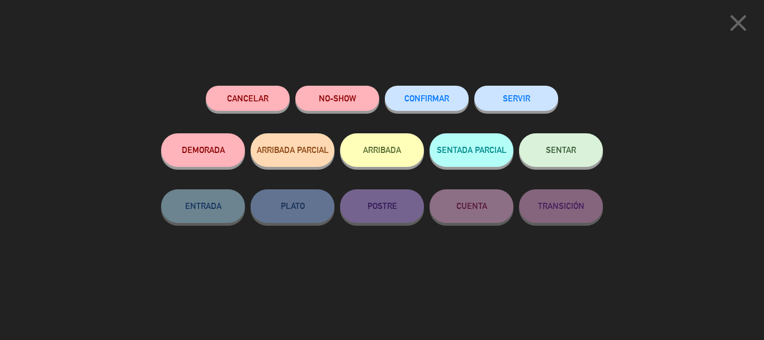
click at [431, 88] on button "CONFIRMAR" at bounding box center [427, 98] width 84 height 25
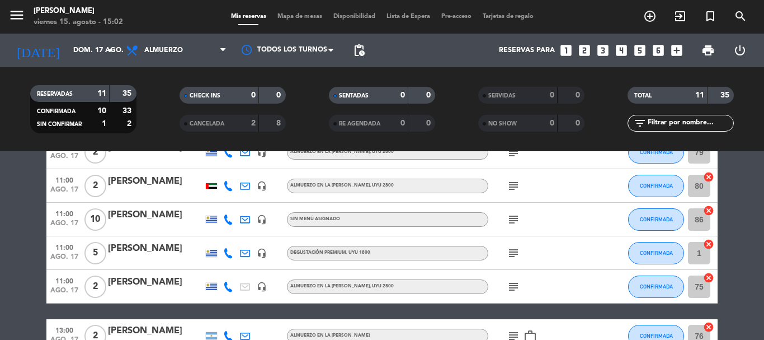
click at [230, 255] on icon at bounding box center [228, 253] width 10 height 10
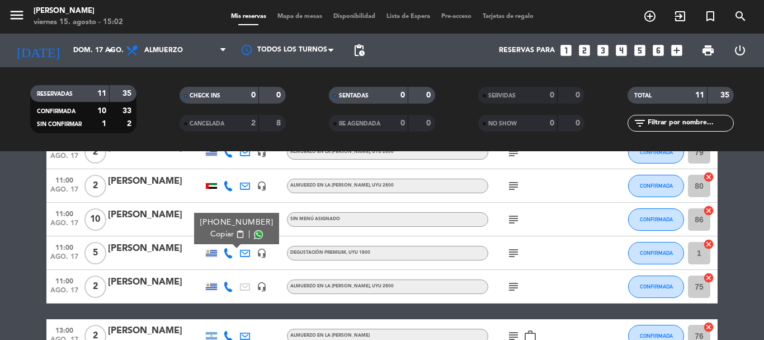
click at [215, 232] on span "Copiar" at bounding box center [222, 234] width 24 height 12
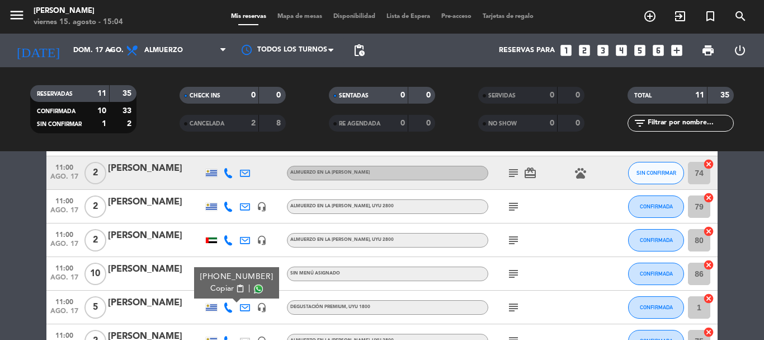
scroll to position [237, 0]
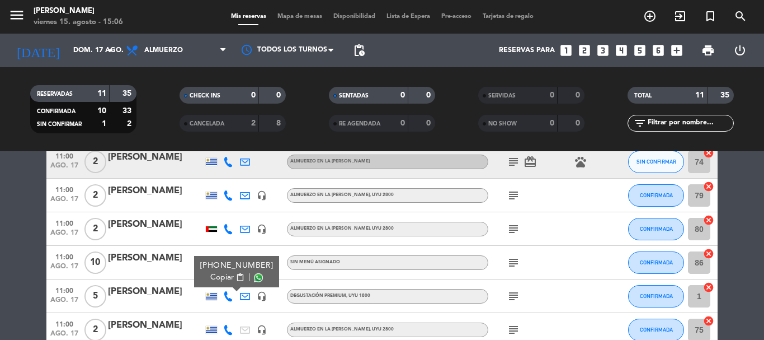
click at [226, 229] on icon at bounding box center [228, 229] width 10 height 10
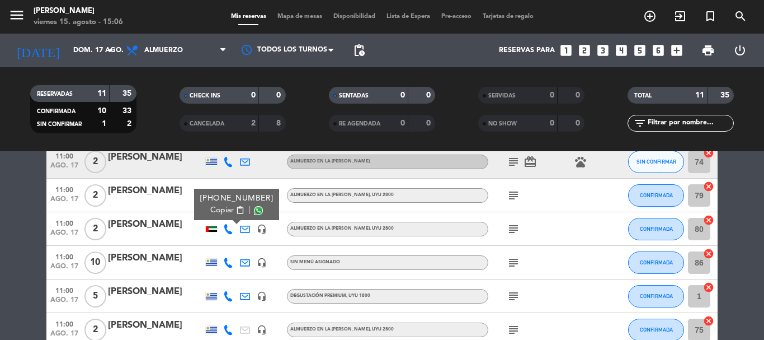
click at [227, 263] on icon at bounding box center [228, 262] width 10 height 10
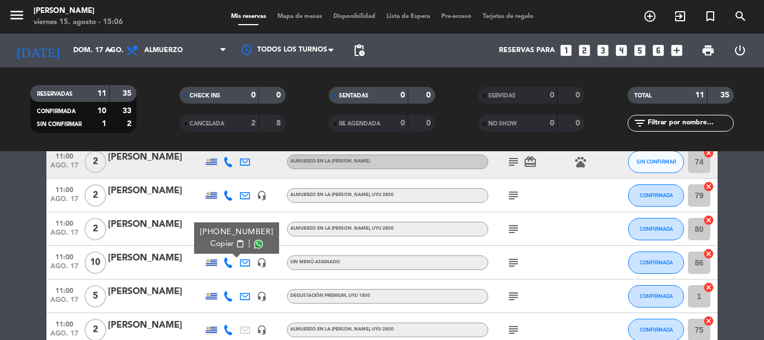
click at [217, 207] on div at bounding box center [211, 194] width 17 height 33
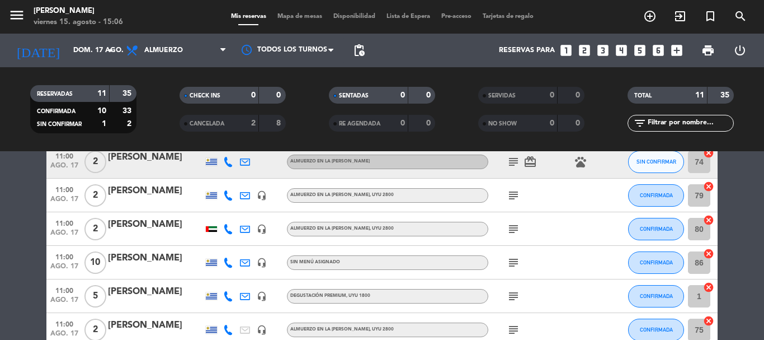
click at [229, 198] on icon at bounding box center [228, 195] width 10 height 10
click at [227, 262] on icon at bounding box center [228, 262] width 10 height 10
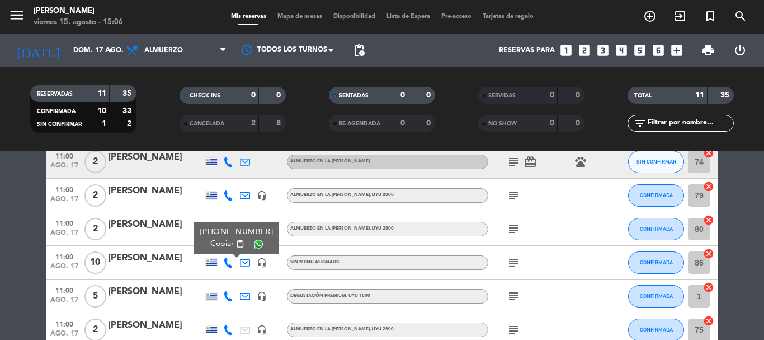
click at [227, 201] on div at bounding box center [228, 194] width 17 height 33
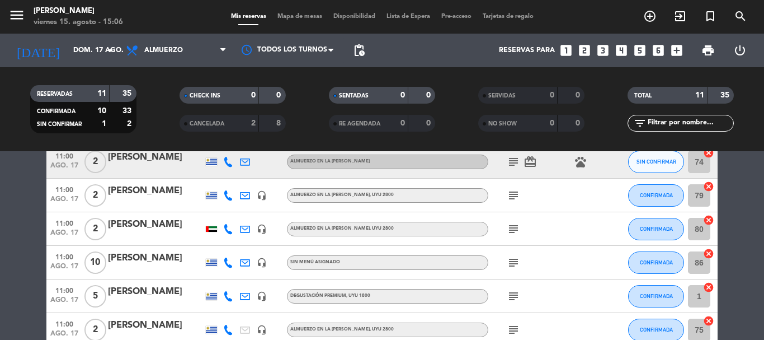
click at [227, 229] on icon at bounding box center [228, 229] width 10 height 10
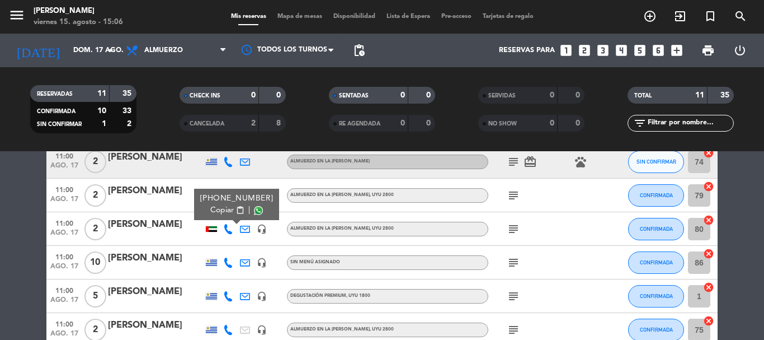
click at [209, 228] on div at bounding box center [211, 229] width 11 height 6
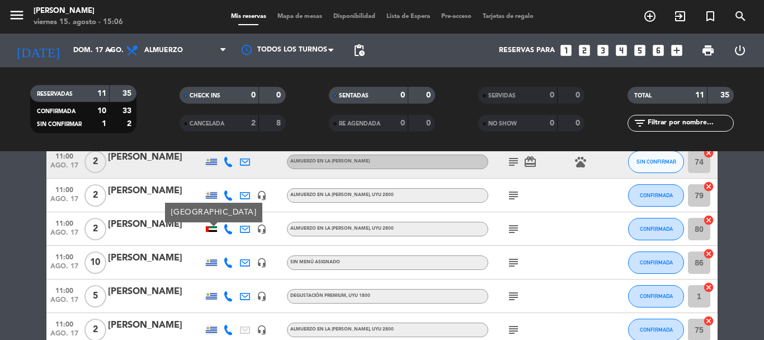
click at [150, 226] on div "[PERSON_NAME]" at bounding box center [155, 224] width 95 height 15
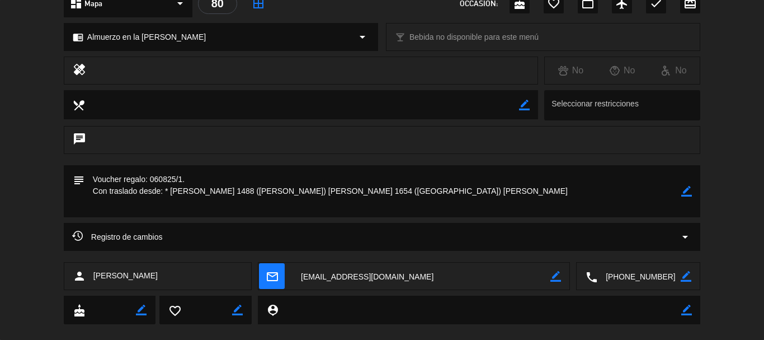
scroll to position [163, 0]
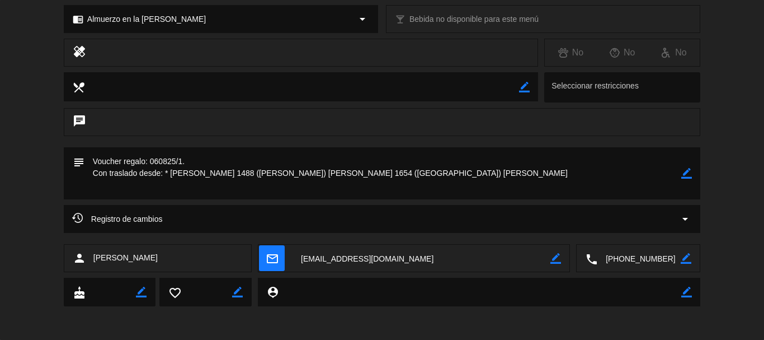
click at [683, 262] on icon "border_color" at bounding box center [686, 258] width 11 height 11
click at [609, 257] on textarea at bounding box center [639, 259] width 83 height 28
type textarea "[PHONE_NUMBER]"
click at [683, 261] on icon at bounding box center [686, 258] width 11 height 11
click at [683, 261] on icon "border_color" at bounding box center [686, 258] width 11 height 11
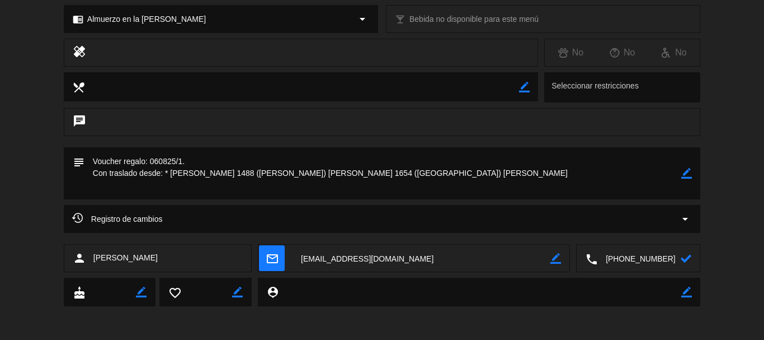
click at [683, 261] on icon at bounding box center [686, 258] width 11 height 11
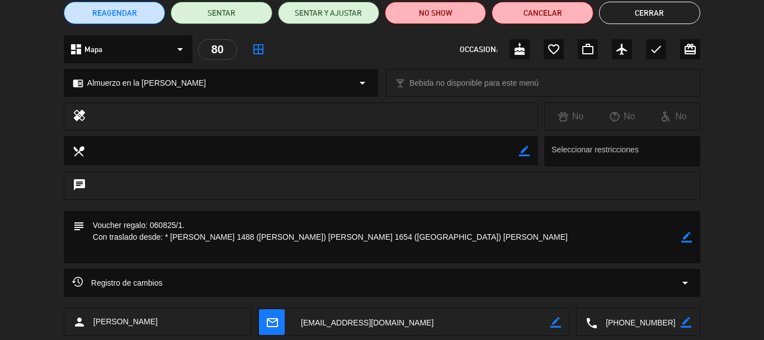
scroll to position [0, 0]
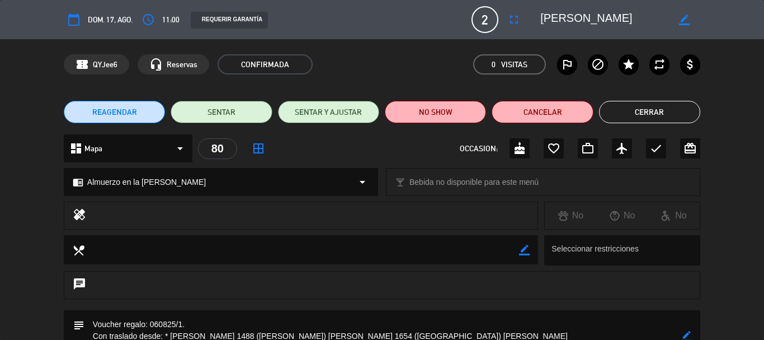
drag, startPoint x: 649, startPoint y: 105, endPoint x: 645, endPoint y: 118, distance: 12.9
click at [650, 105] on button "Cerrar" at bounding box center [649, 112] width 101 height 22
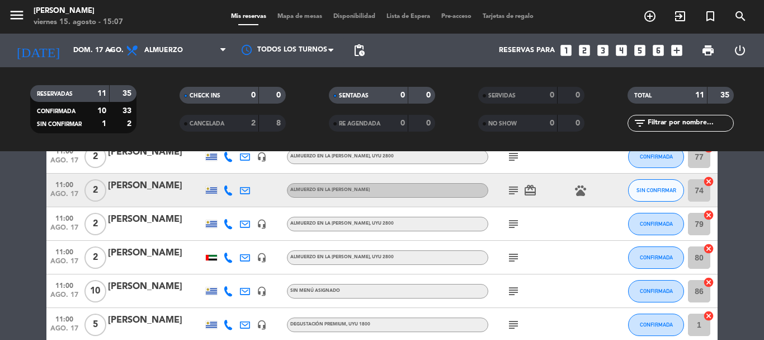
scroll to position [181, 0]
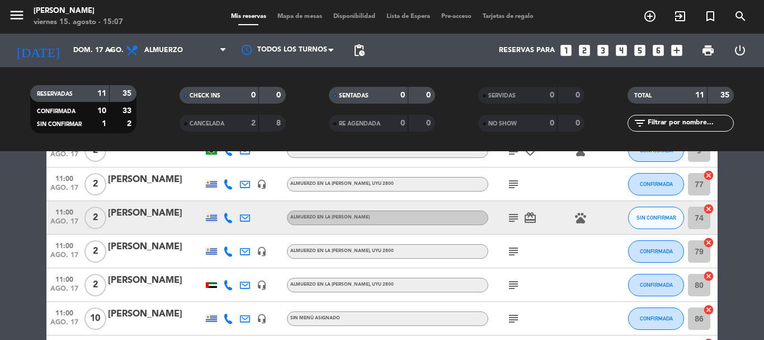
click at [513, 218] on icon "subject" at bounding box center [513, 217] width 13 height 13
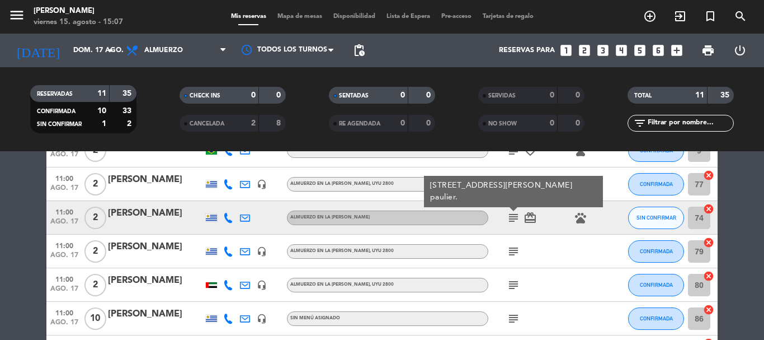
click at [532, 231] on div "subject [STREET_ADDRESS][PERSON_NAME] paulier. card_giftcard pets" at bounding box center [538, 217] width 101 height 33
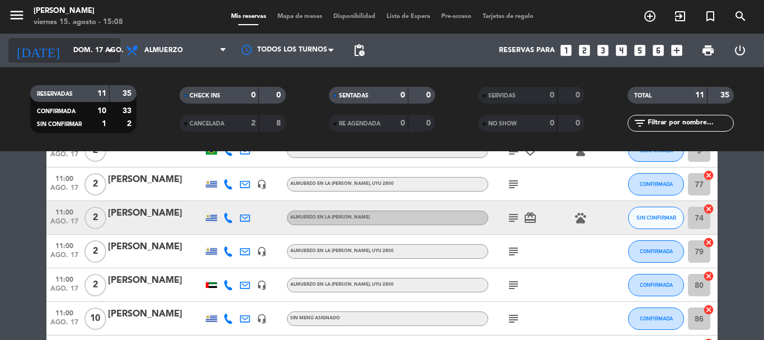
click at [116, 45] on icon "arrow_drop_down" at bounding box center [110, 50] width 13 height 13
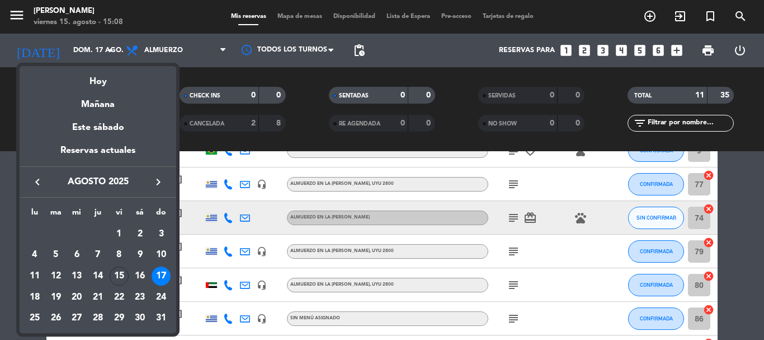
click at [145, 278] on div "16" at bounding box center [139, 275] width 19 height 19
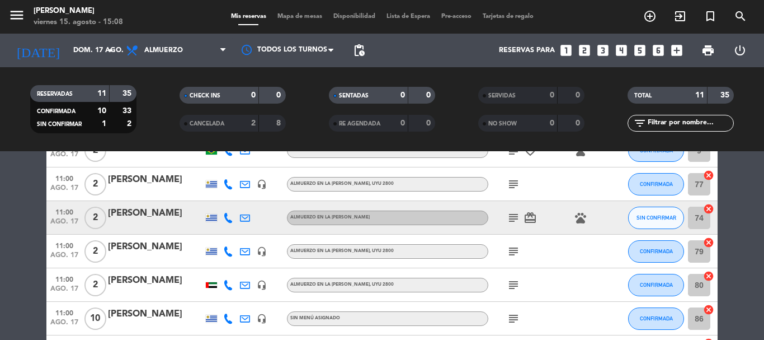
type input "sáb. 16 ago."
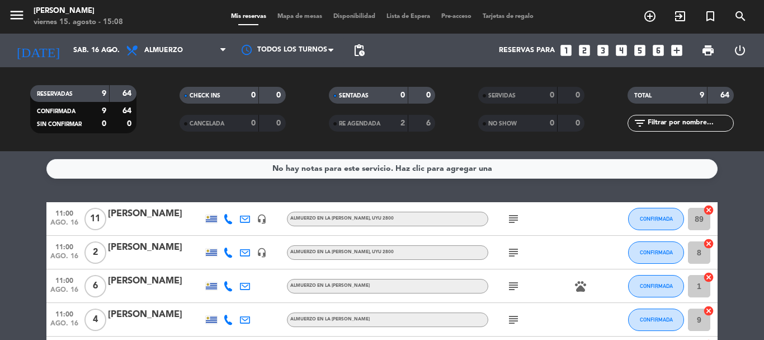
scroll to position [0, 0]
